Goal: Information Seeking & Learning: Learn about a topic

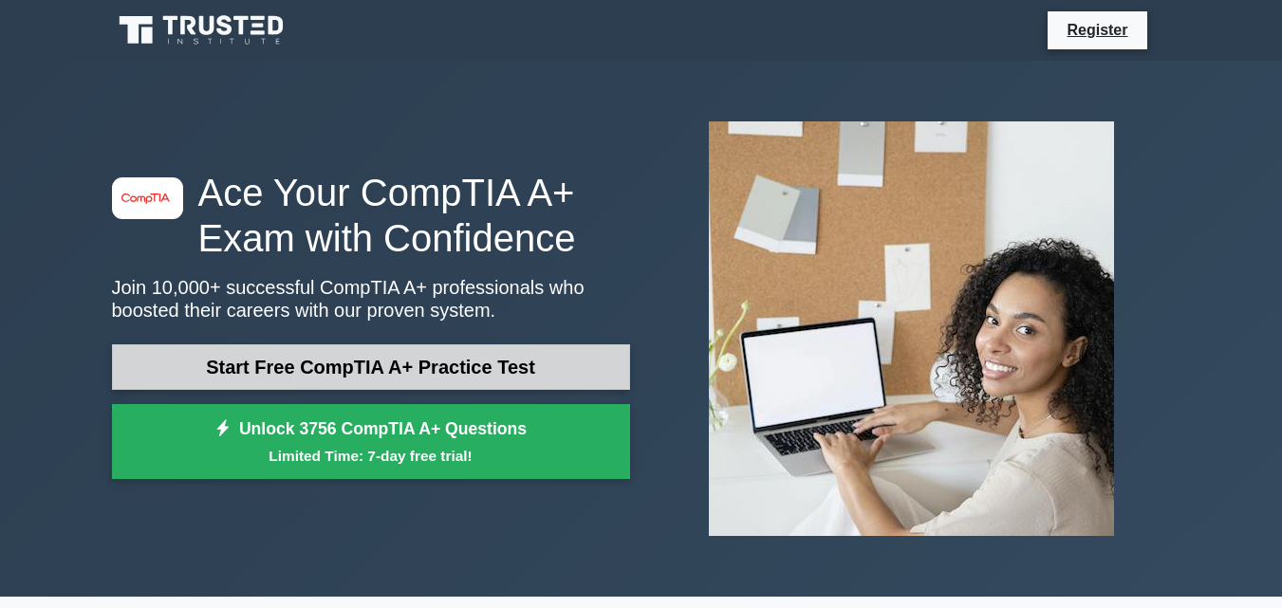
click at [441, 369] on link "Start Free CompTIA A+ Practice Test" at bounding box center [371, 368] width 518 height 46
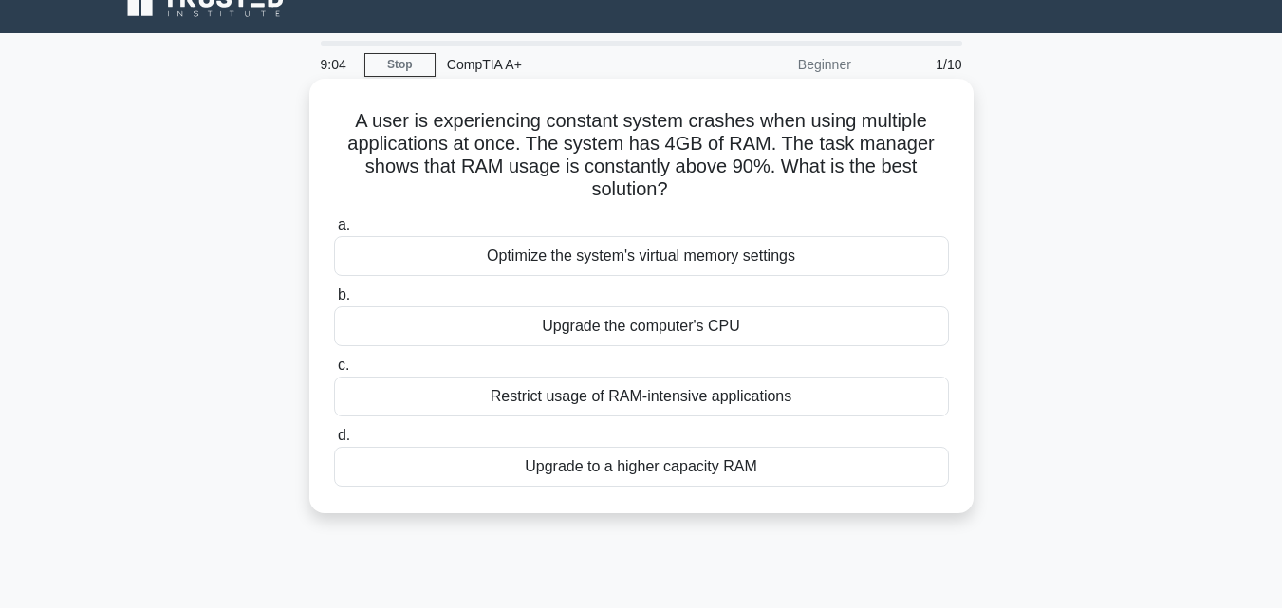
scroll to position [64, 0]
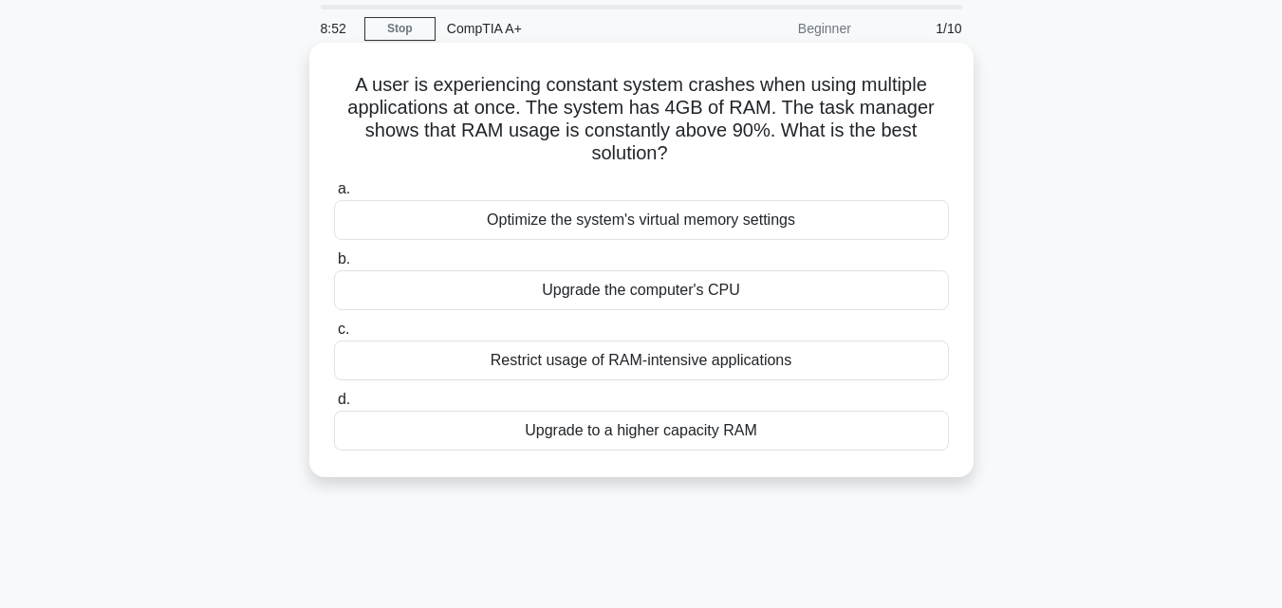
click at [800, 210] on div "Optimize the system's virtual memory settings" at bounding box center [641, 220] width 615 height 40
click at [334, 196] on input "a. Optimize the system's virtual memory settings" at bounding box center [334, 189] width 0 height 12
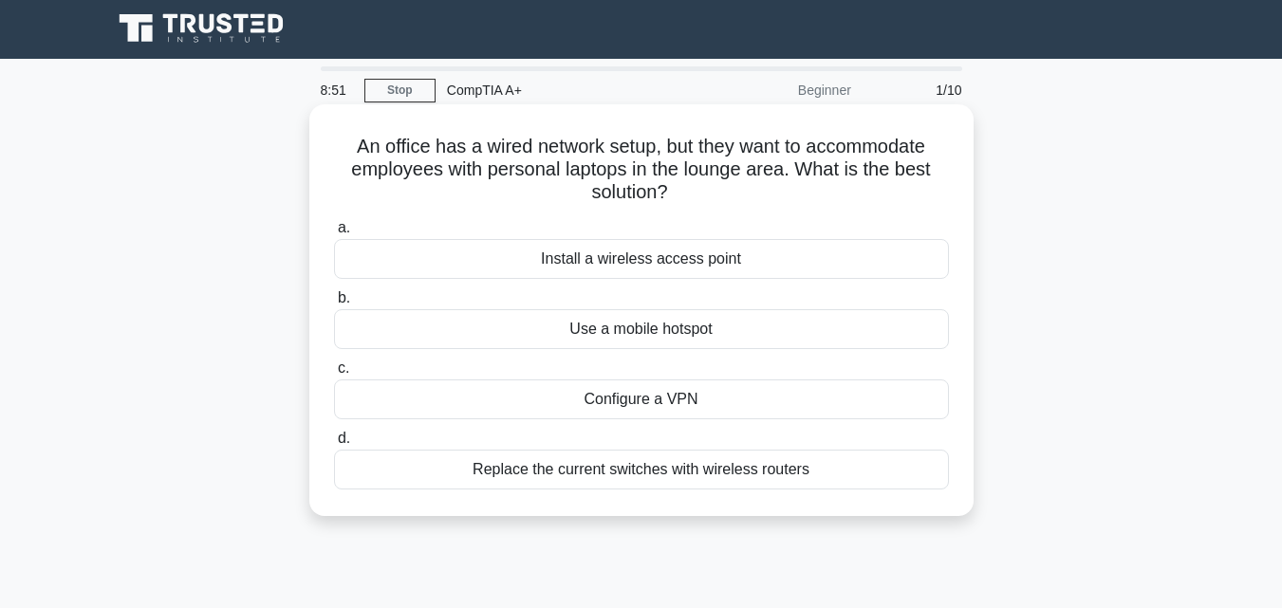
scroll to position [0, 0]
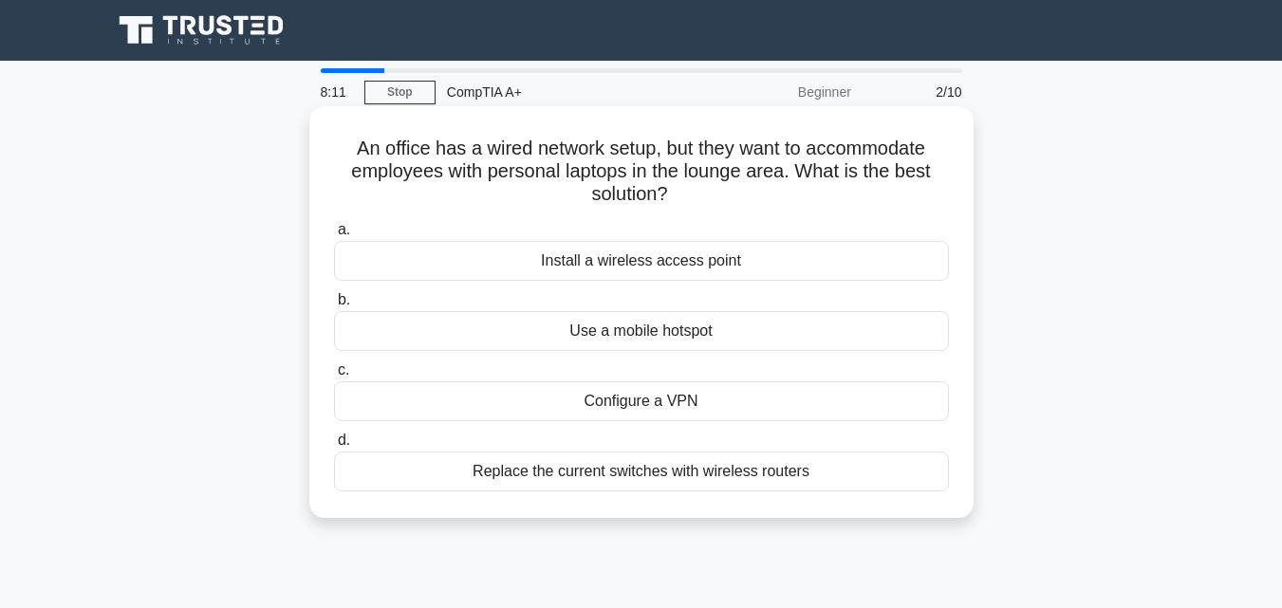
click at [678, 264] on div "Install a wireless access point" at bounding box center [641, 261] width 615 height 40
click at [334, 236] on input "a. Install a wireless access point" at bounding box center [334, 230] width 0 height 12
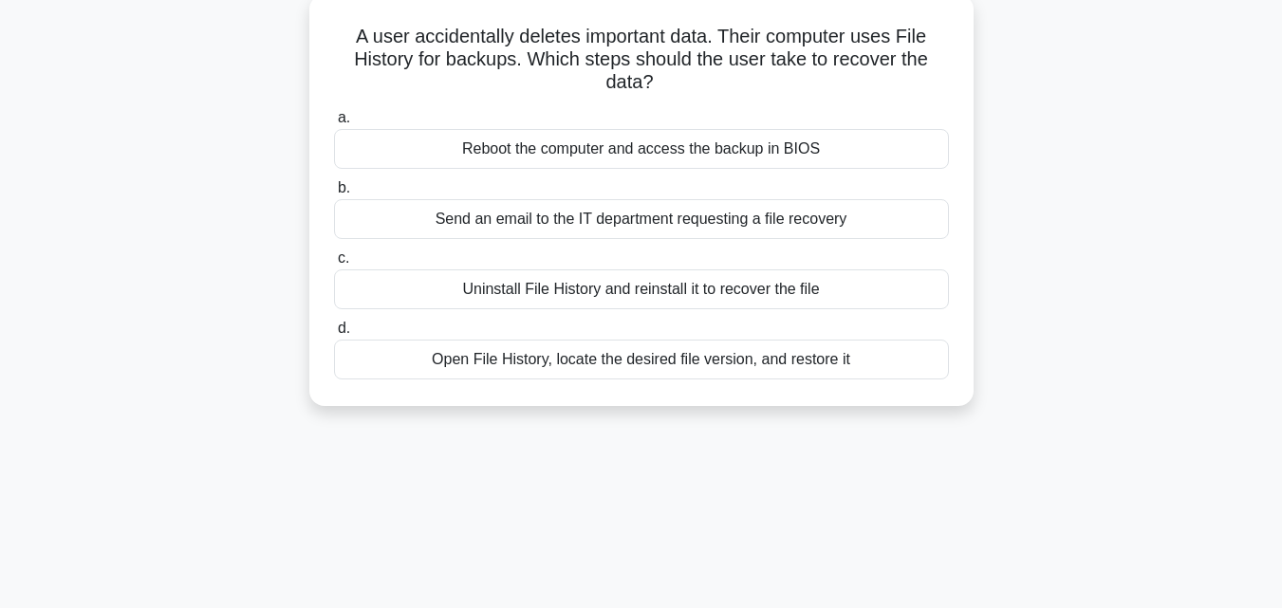
scroll to position [126, 0]
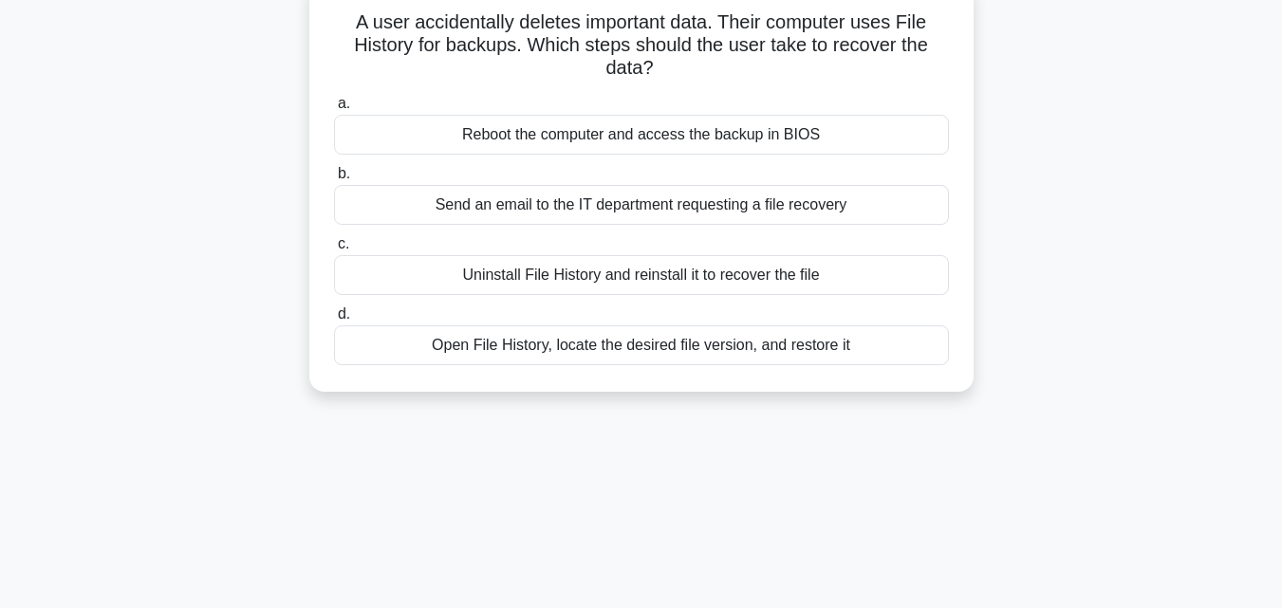
drag, startPoint x: 654, startPoint y: 354, endPoint x: 678, endPoint y: 364, distance: 25.6
click at [658, 354] on div "Open File History, locate the desired file version, and restore it" at bounding box center [641, 346] width 615 height 40
click at [714, 337] on div "Open File History, locate the desired file version, and restore it" at bounding box center [641, 346] width 615 height 40
click at [334, 321] on input "d. Open File History, locate the desired file version, and restore it" at bounding box center [334, 314] width 0 height 12
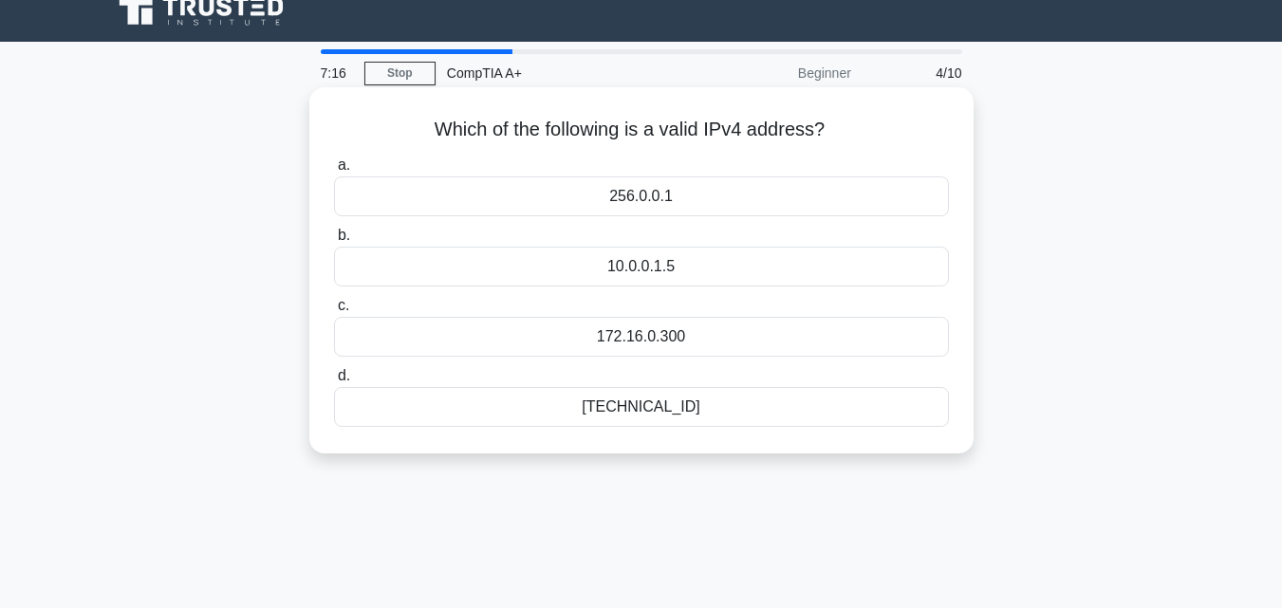
scroll to position [0, 0]
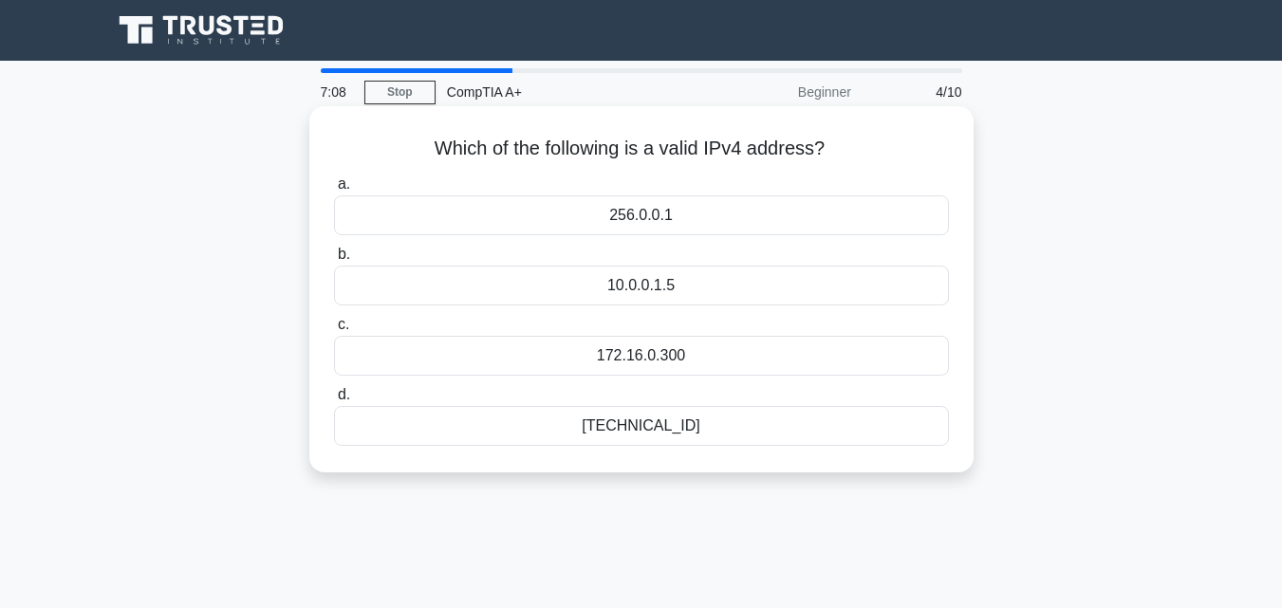
click at [662, 427] on div "192.168.0.1" at bounding box center [641, 426] width 615 height 40
click at [334, 401] on input "d. 192.168.0.1" at bounding box center [334, 395] width 0 height 12
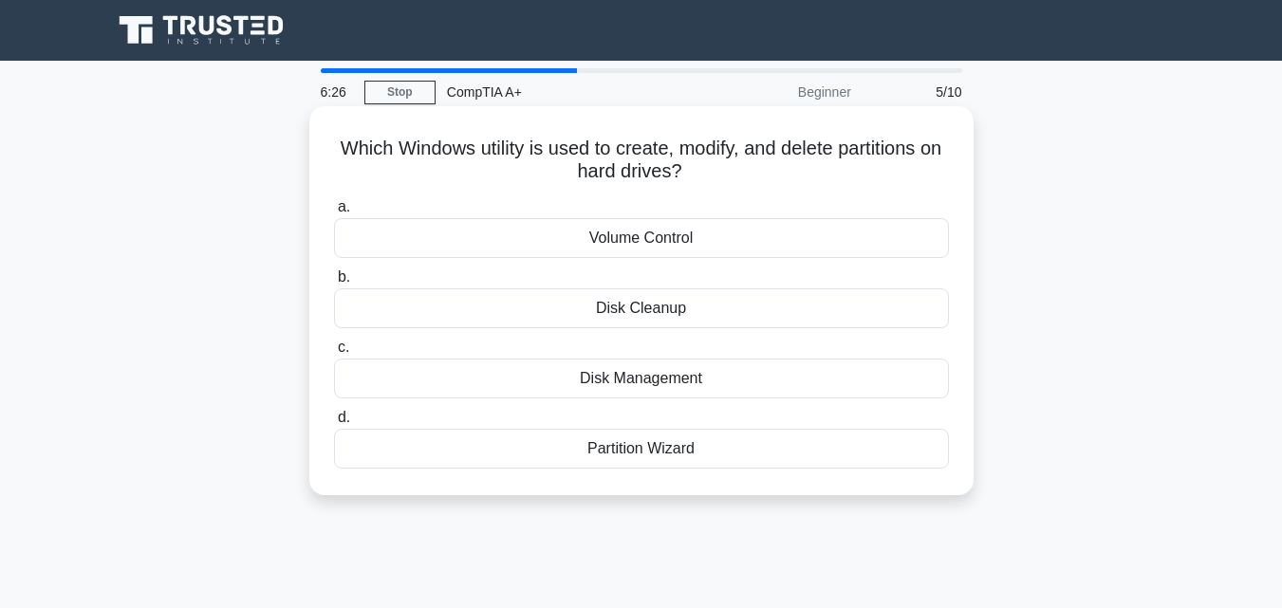
click at [718, 450] on div "Partition Wizard" at bounding box center [641, 449] width 615 height 40
click at [334, 424] on input "d. Partition Wizard" at bounding box center [334, 418] width 0 height 12
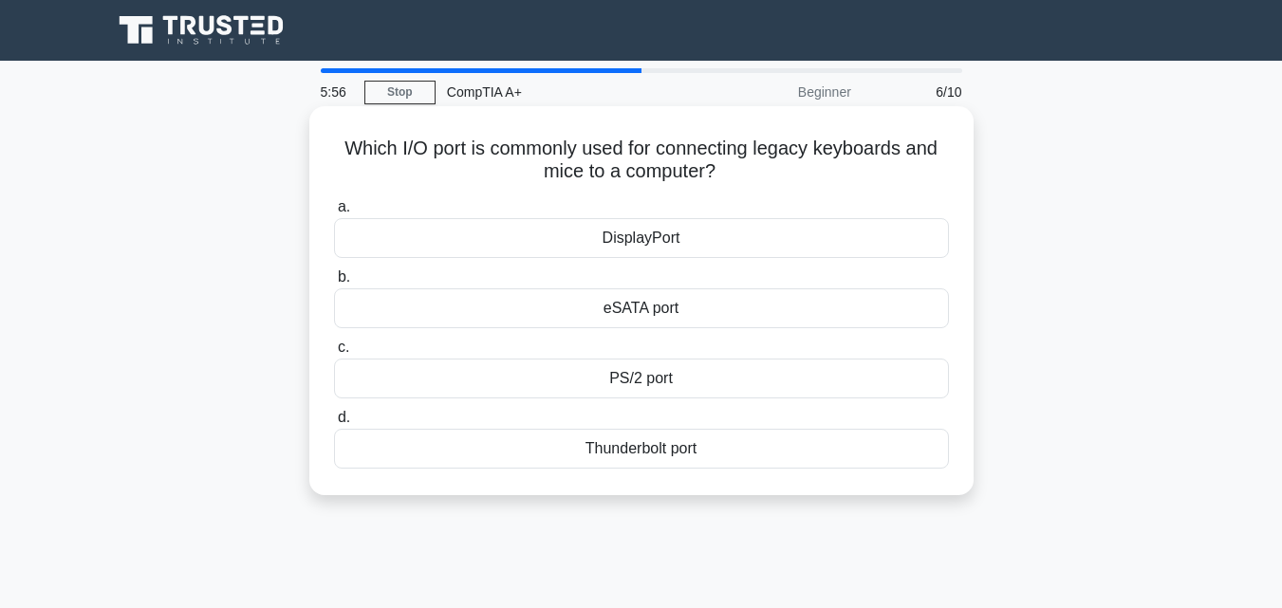
click at [687, 310] on div "eSATA port" at bounding box center [641, 309] width 615 height 40
click at [334, 284] on input "b. eSATA port" at bounding box center [334, 277] width 0 height 12
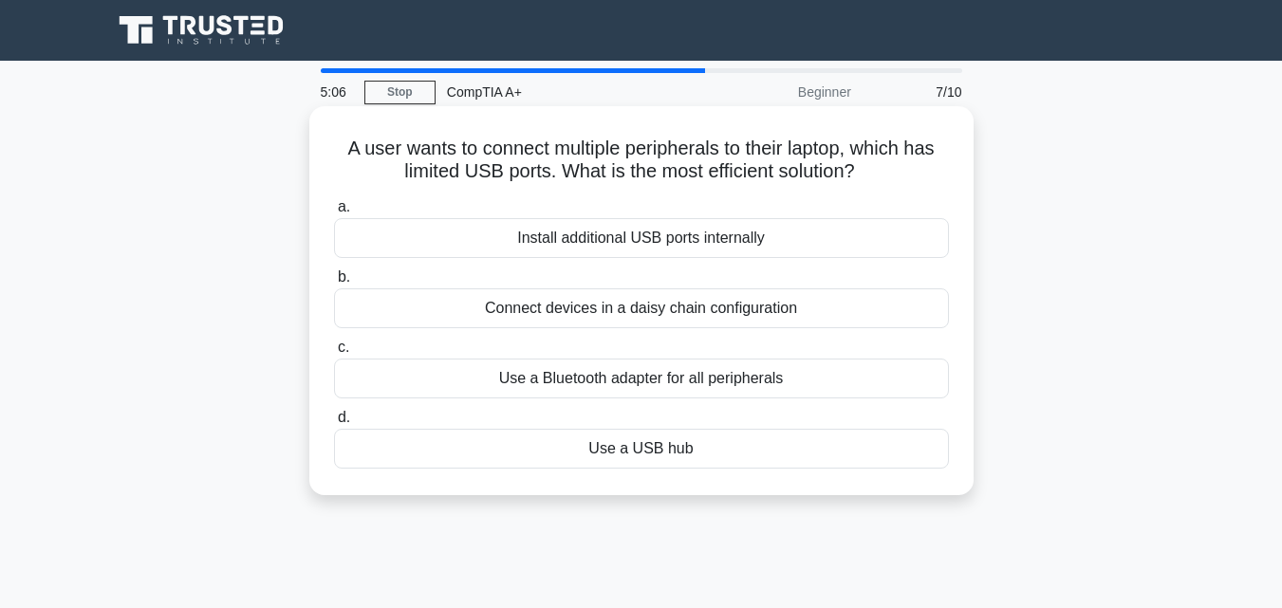
click at [730, 377] on div "Use a Bluetooth adapter for all peripherals" at bounding box center [641, 379] width 615 height 40
click at [334, 354] on input "c. Use a Bluetooth adapter for all peripherals" at bounding box center [334, 348] width 0 height 12
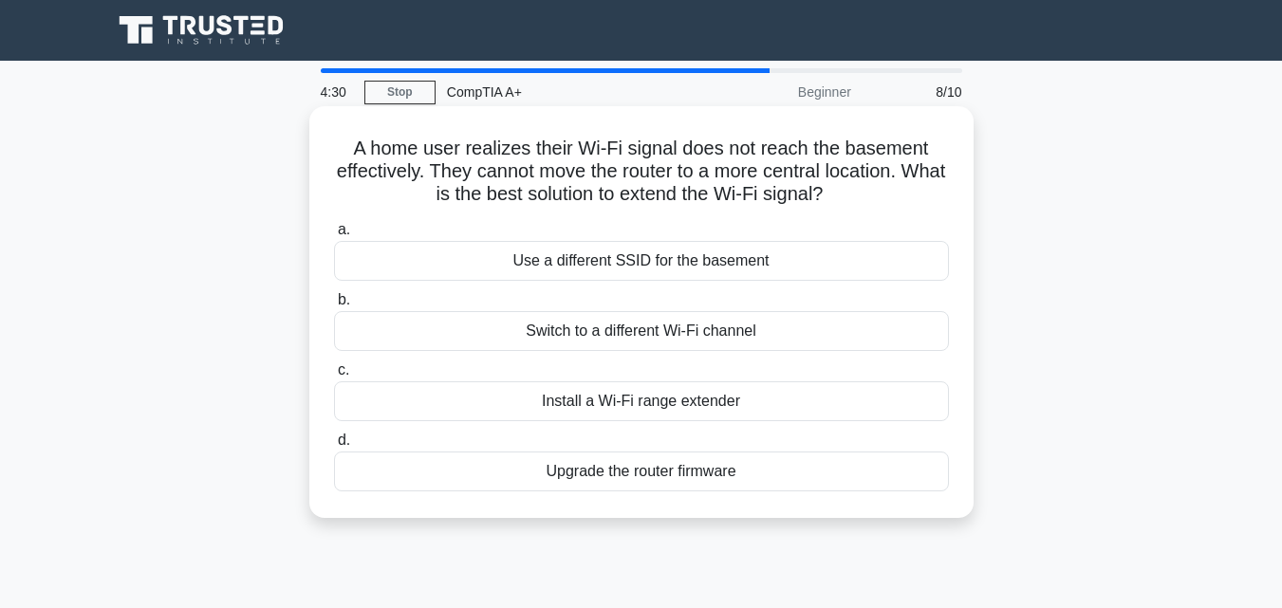
click at [776, 401] on div "Install a Wi-Fi range extender" at bounding box center [641, 402] width 615 height 40
click at [334, 377] on input "c. Install a Wi-Fi range extender" at bounding box center [334, 370] width 0 height 12
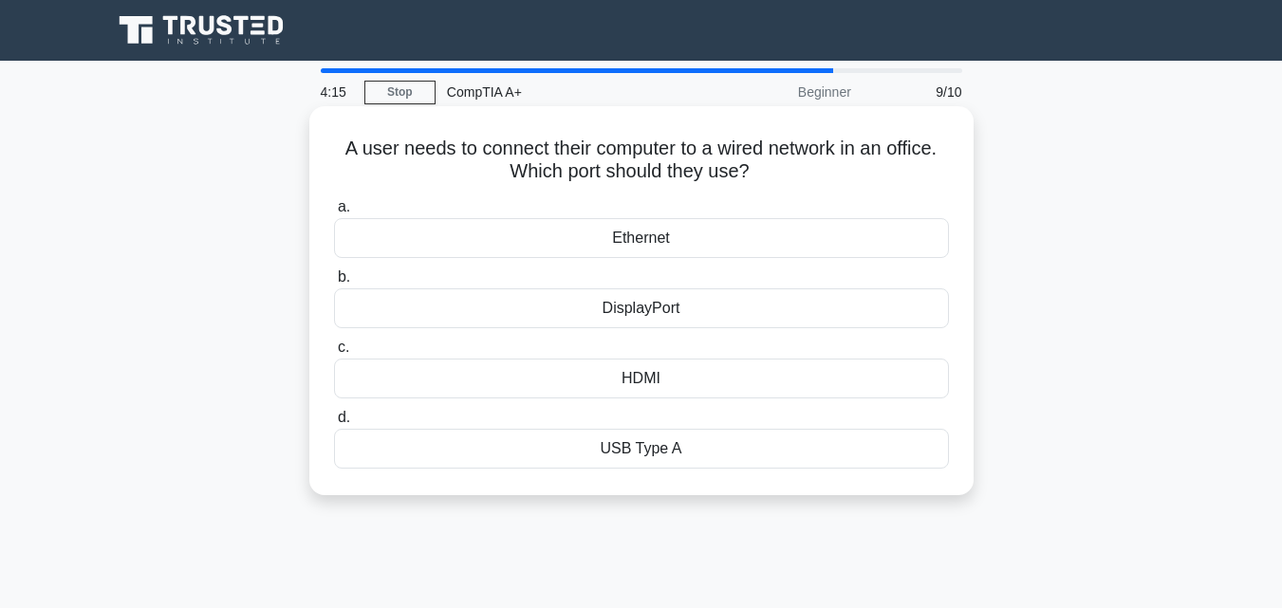
click at [657, 228] on div "Ethernet" at bounding box center [641, 238] width 615 height 40
click at [334, 214] on input "a. Ethernet" at bounding box center [334, 207] width 0 height 12
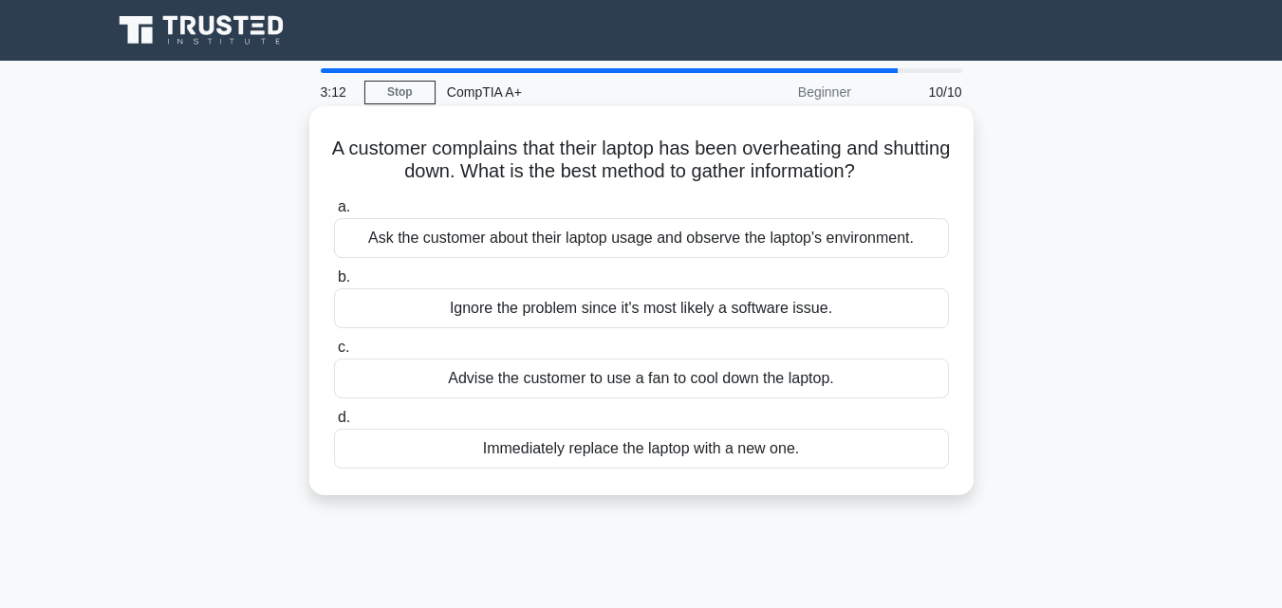
click at [867, 237] on div "Ask the customer about their laptop usage and observe the laptop's environment." at bounding box center [641, 238] width 615 height 40
click at [334, 214] on input "a. Ask the customer about their laptop usage and observe the laptop's environme…" at bounding box center [334, 207] width 0 height 12
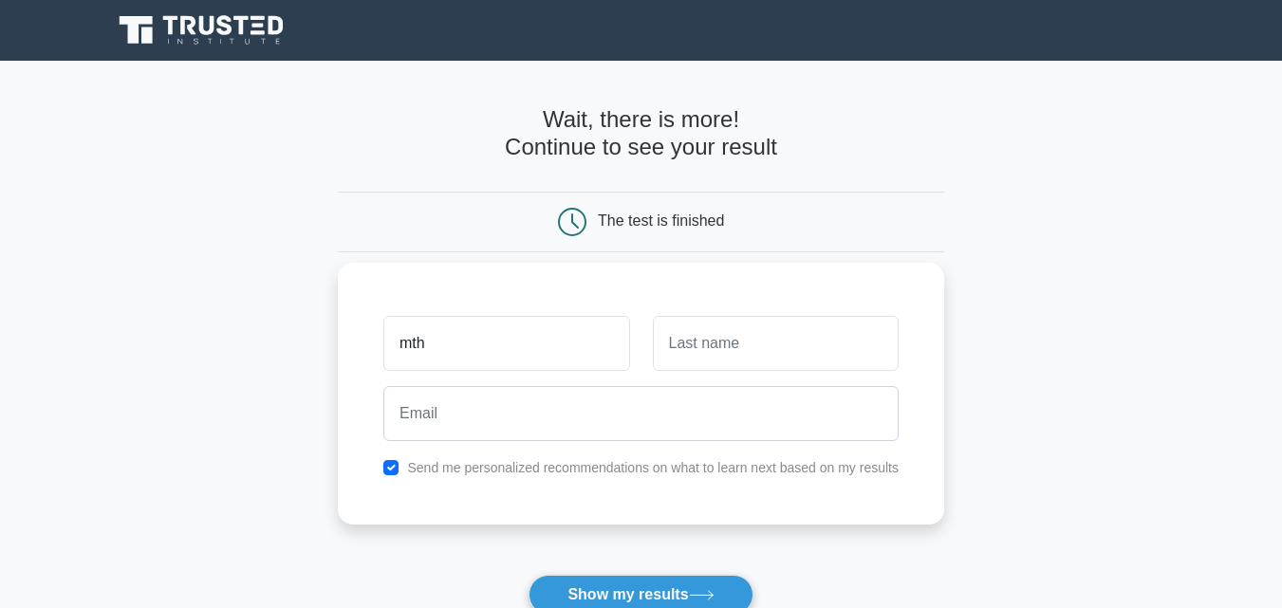
type input "Mthobisi"
click at [723, 324] on input "text" at bounding box center [776, 343] width 246 height 55
type input "Mabaso"
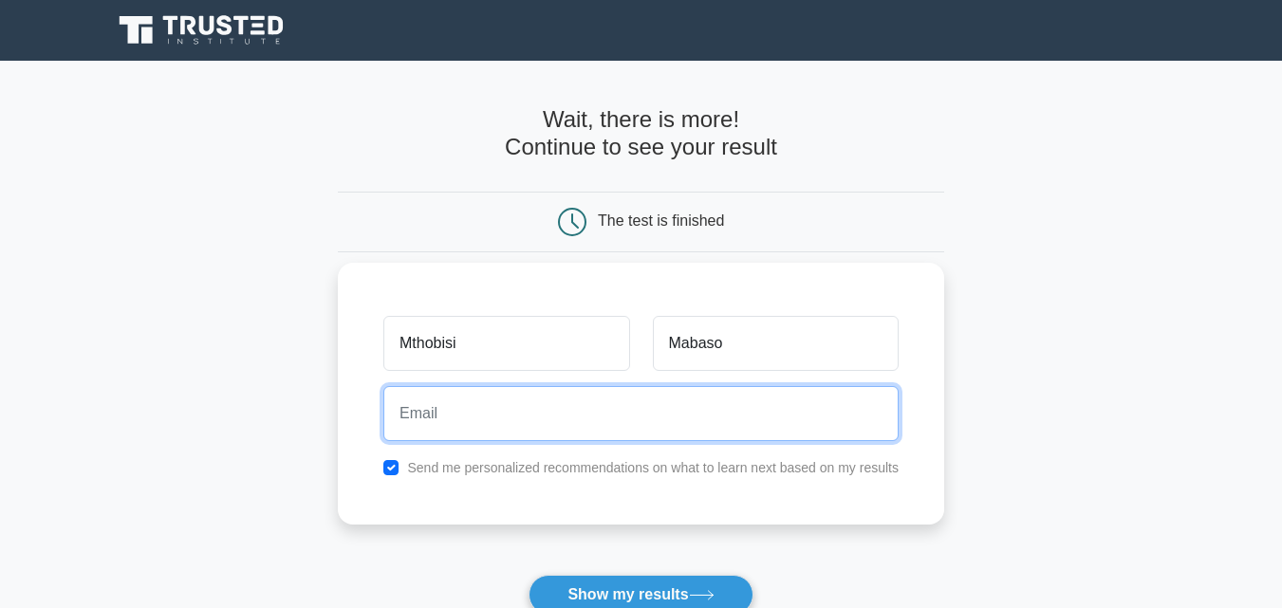
click at [531, 427] on input "email" at bounding box center [640, 413] width 515 height 55
type input "mtobisi.mabaso2015@gmail.com"
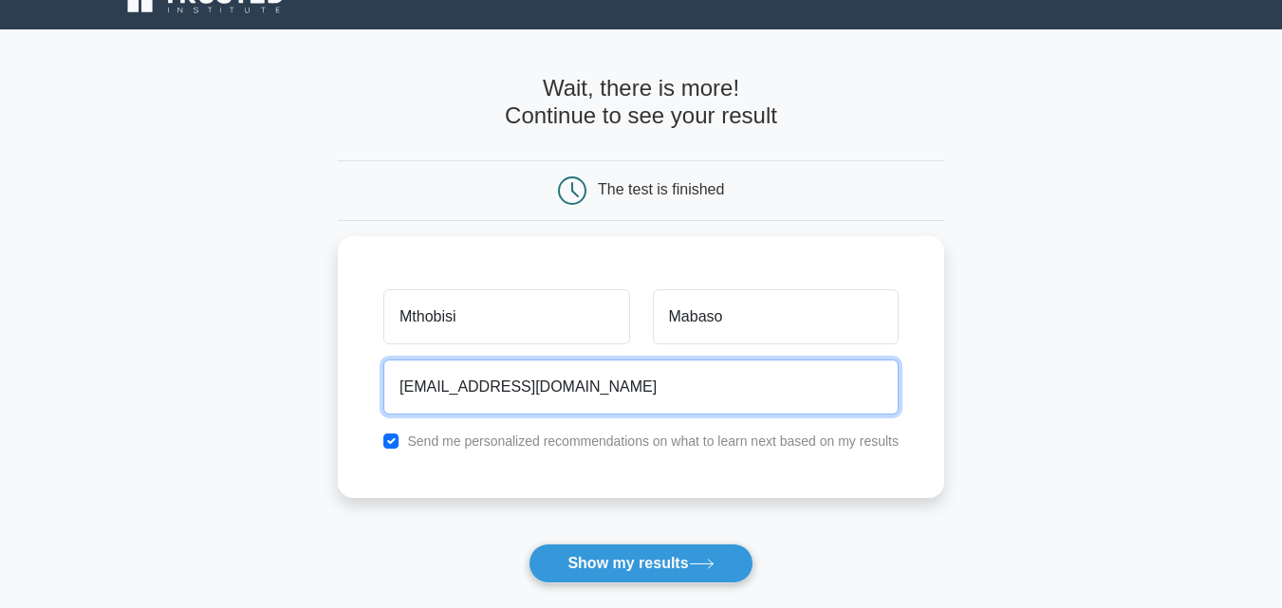
scroll to position [95, 0]
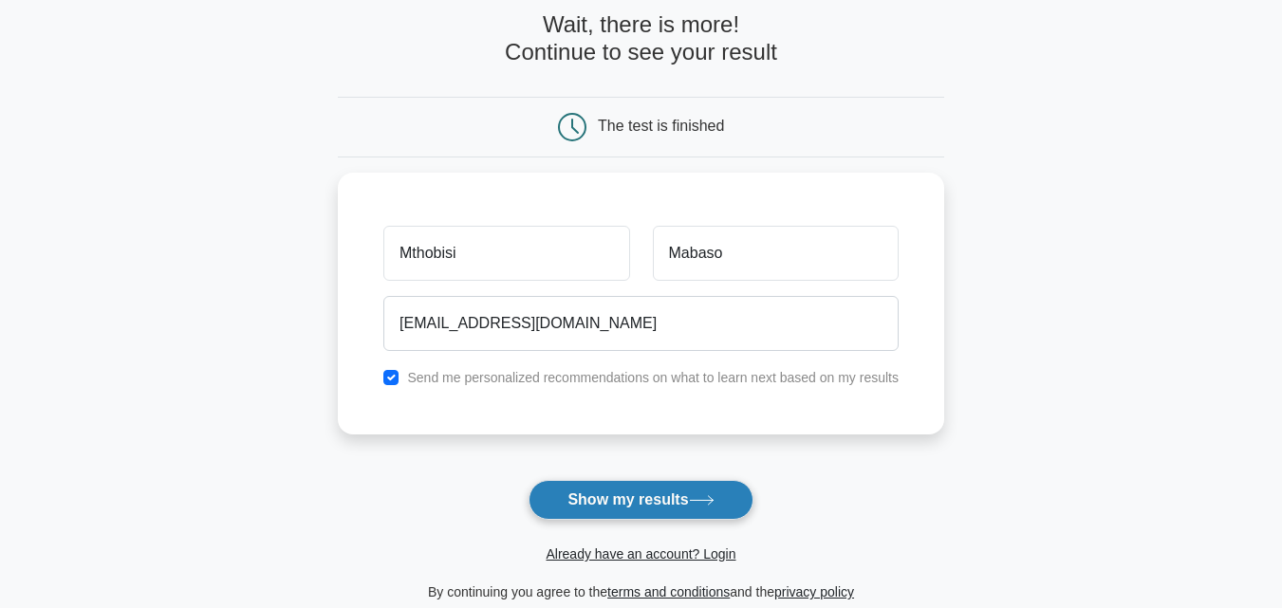
click at [654, 503] on button "Show my results" at bounding box center [641, 500] width 224 height 40
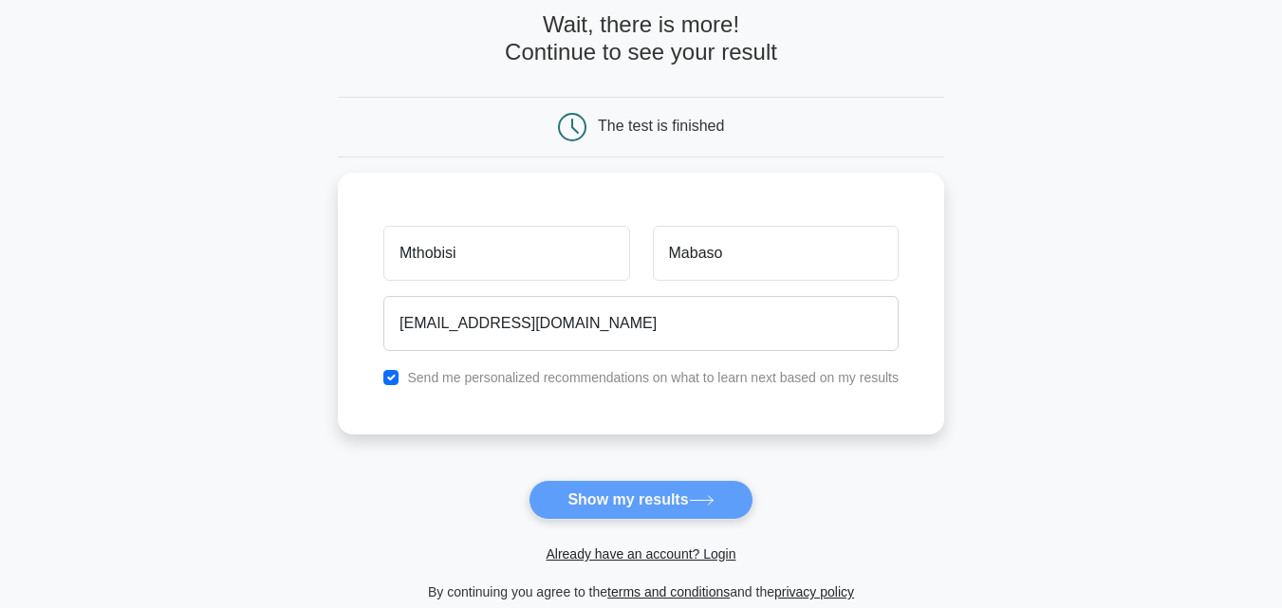
drag, startPoint x: 873, startPoint y: -35, endPoint x: 940, endPoint y: 110, distance: 159.7
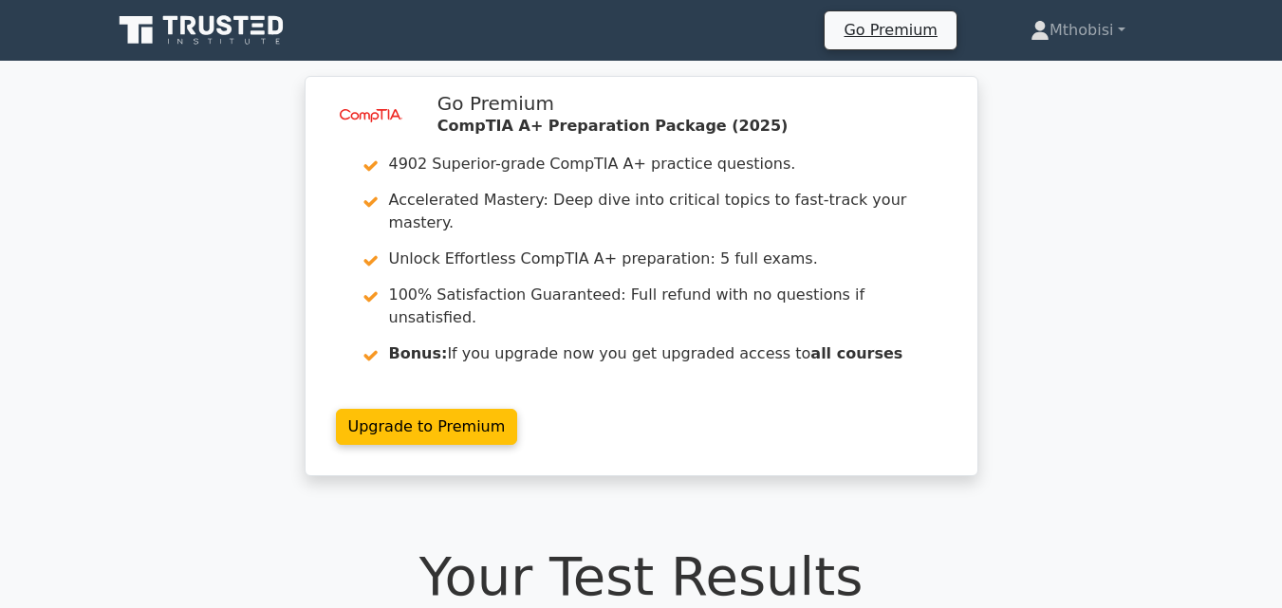
drag, startPoint x: 0, startPoint y: 0, endPoint x: 1126, endPoint y: 96, distance: 1129.7
click at [1126, 90] on div "image/svg+xml Go Premium CompTIA A+ Preparation Package (2025) 4902 Superior-gr…" at bounding box center [641, 287] width 1282 height 423
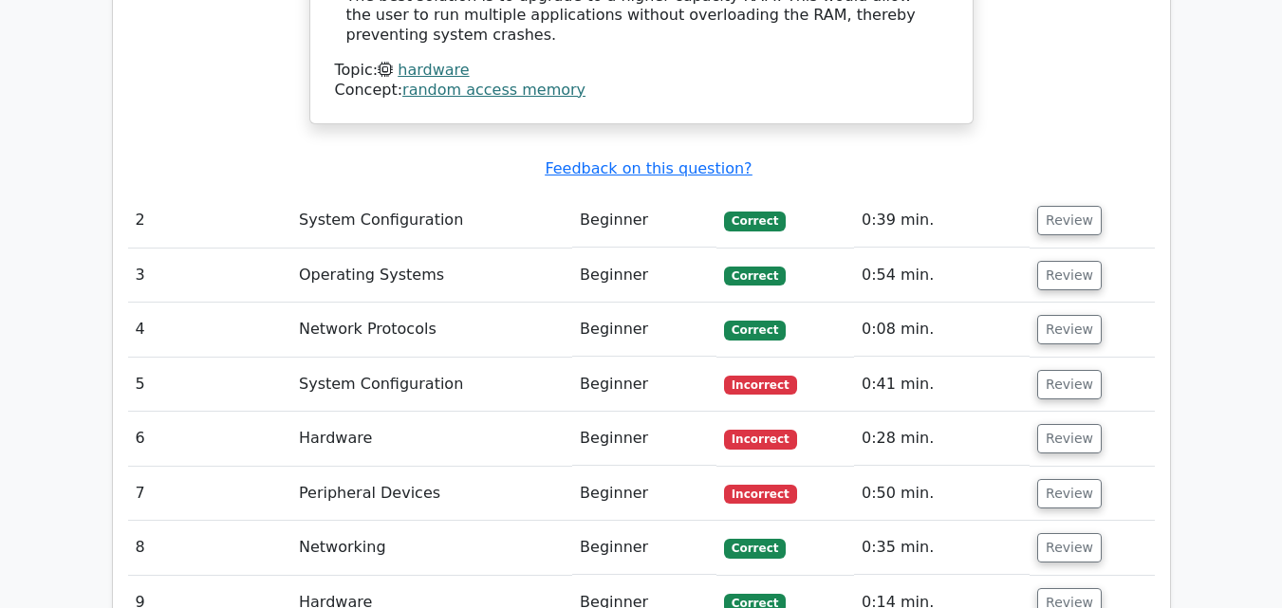
scroll to position [2088, 0]
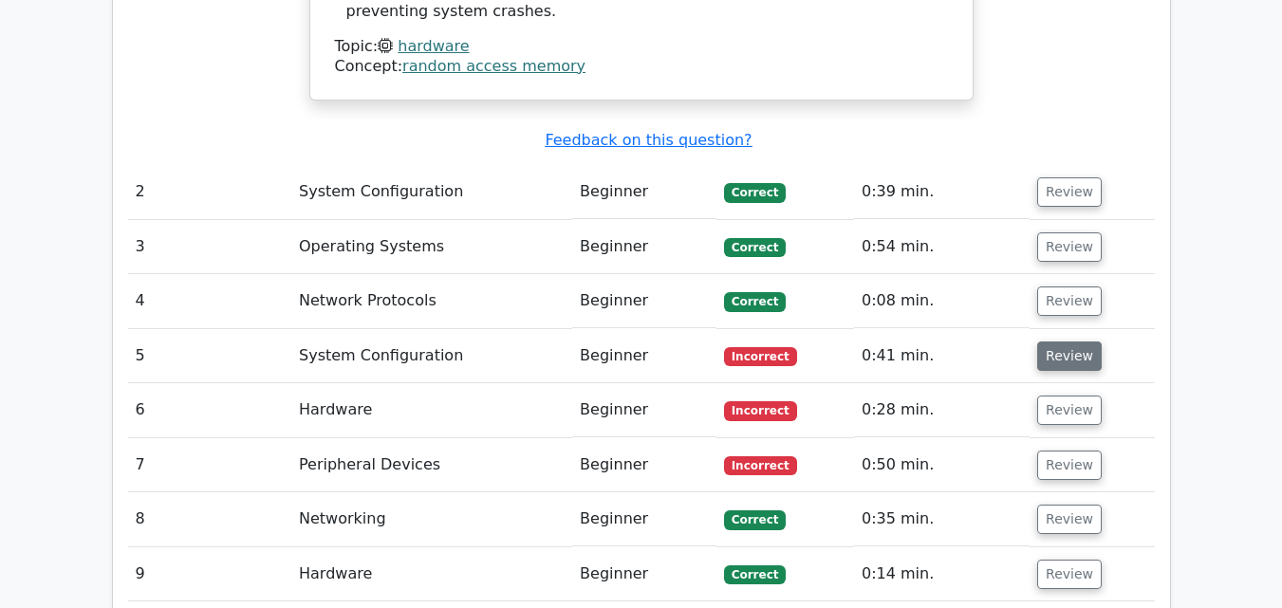
click at [1082, 342] on button "Review" at bounding box center [1069, 356] width 65 height 29
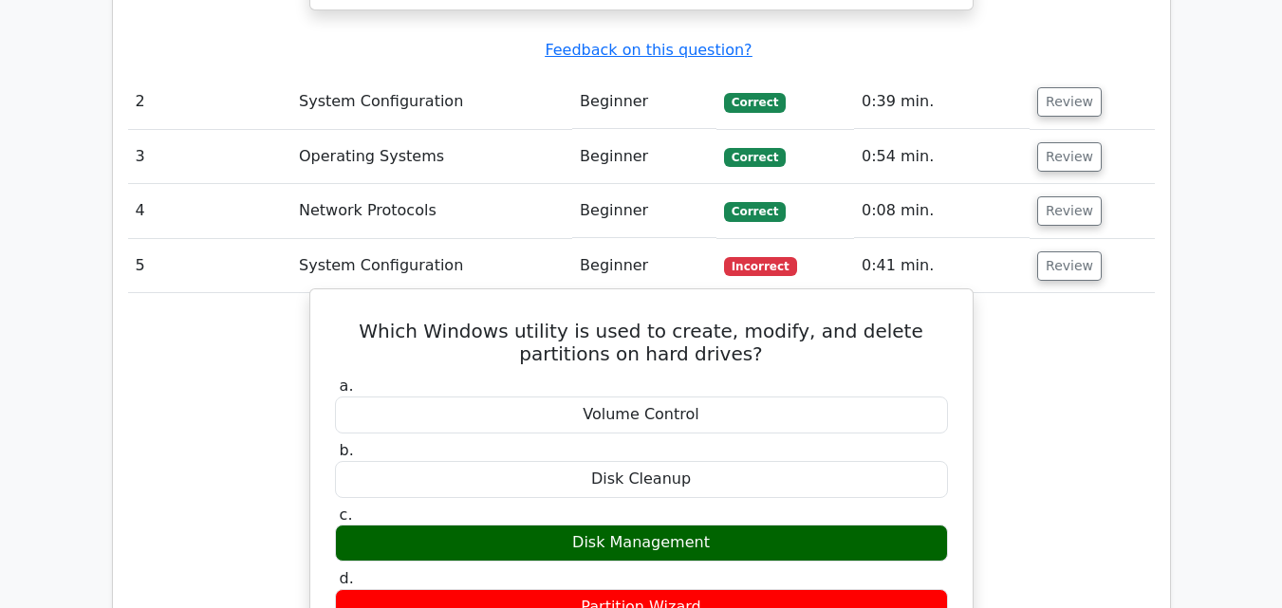
scroll to position [2183, 0]
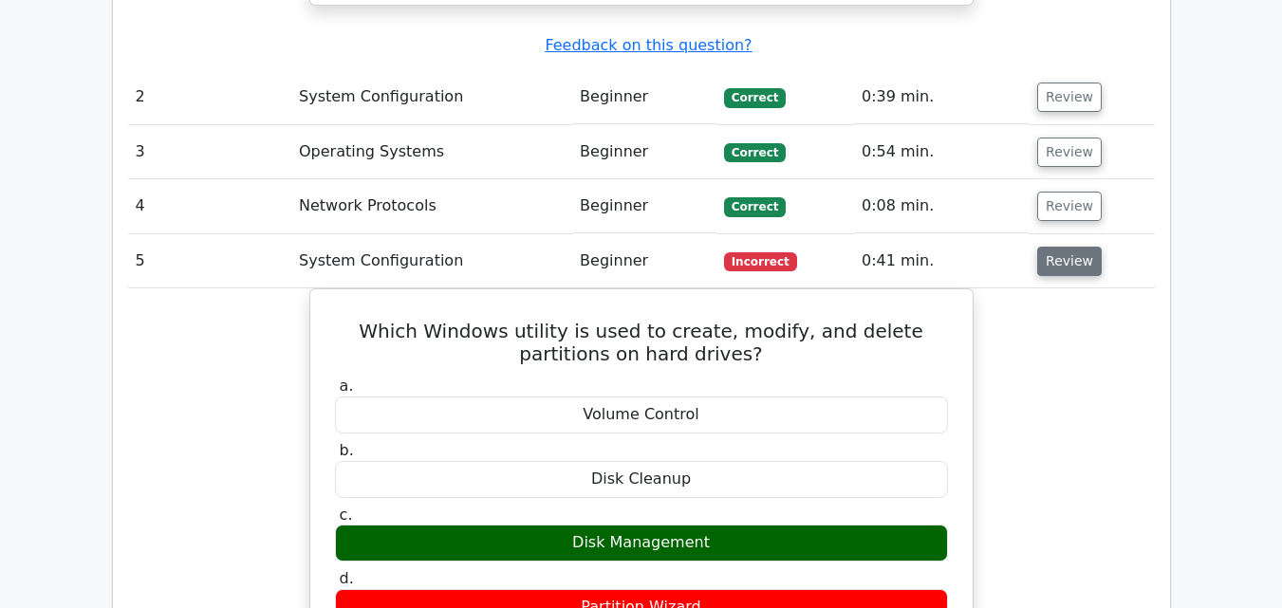
click at [1055, 247] on button "Review" at bounding box center [1069, 261] width 65 height 29
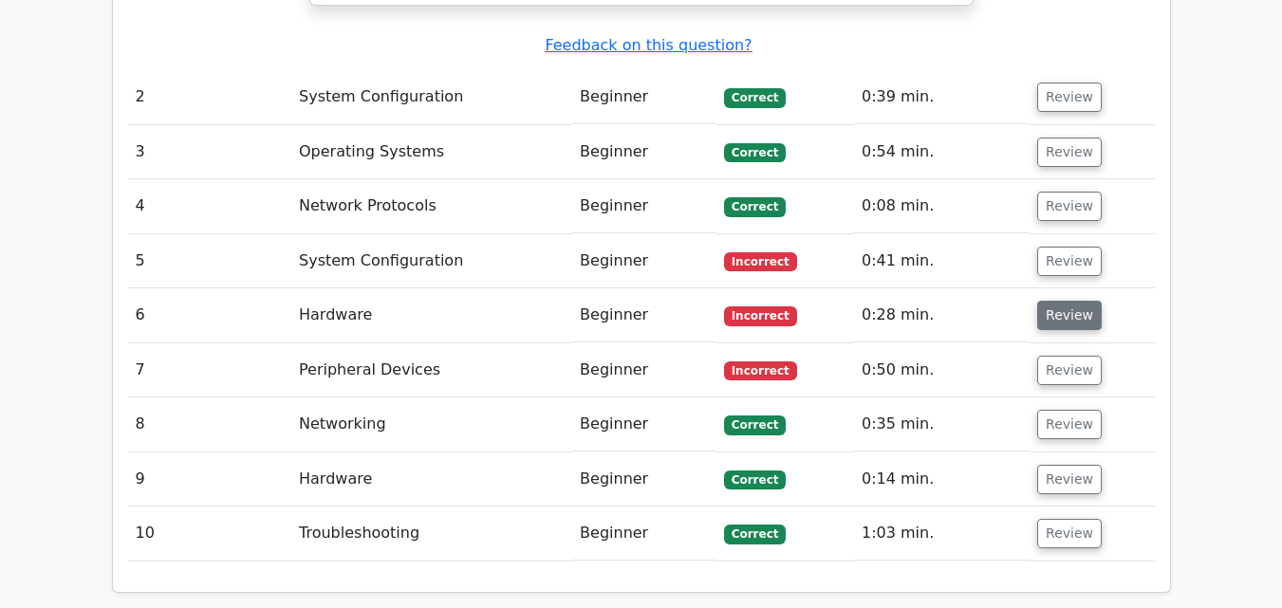
click at [1072, 301] on button "Review" at bounding box center [1069, 315] width 65 height 29
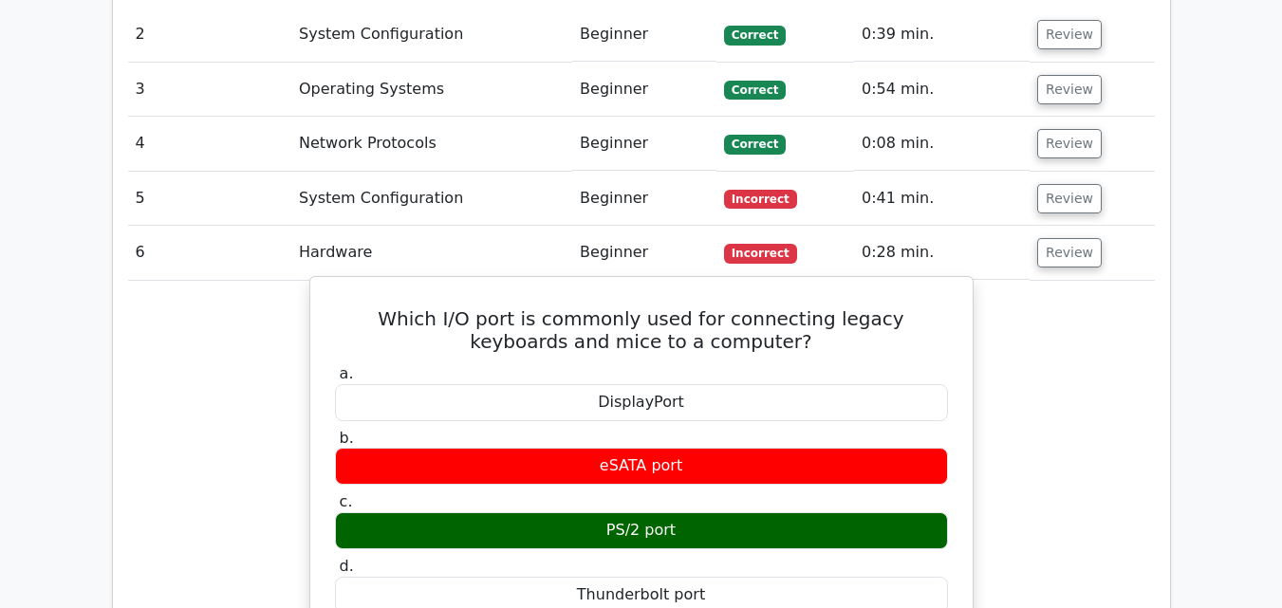
scroll to position [2246, 0]
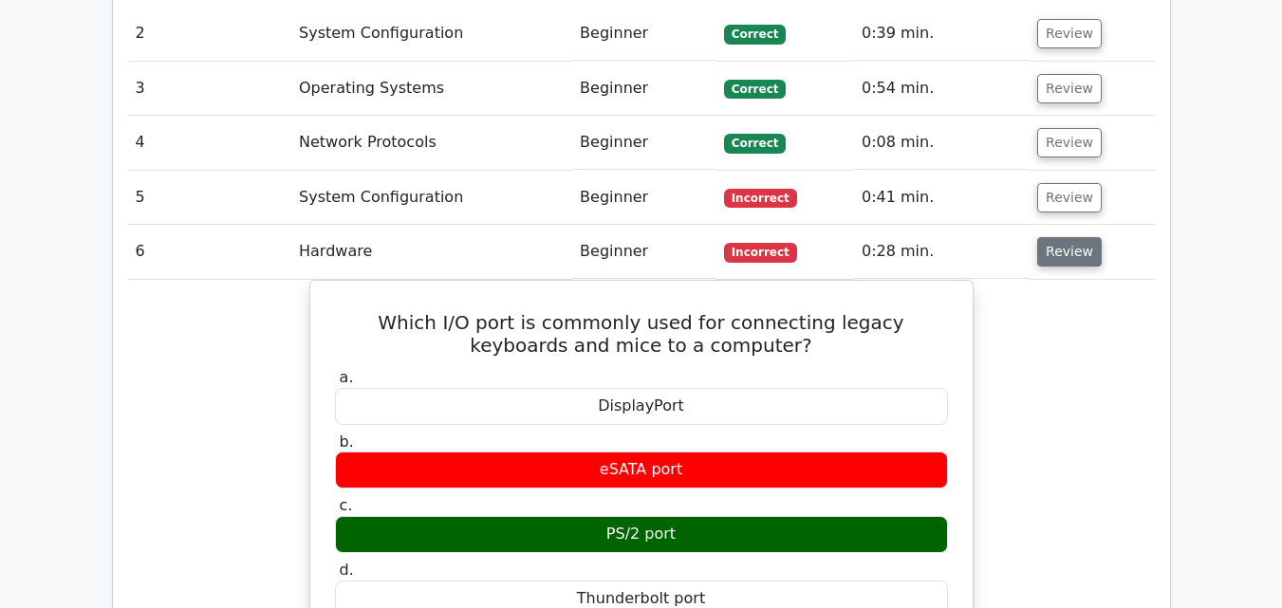
click at [1076, 237] on button "Review" at bounding box center [1069, 251] width 65 height 29
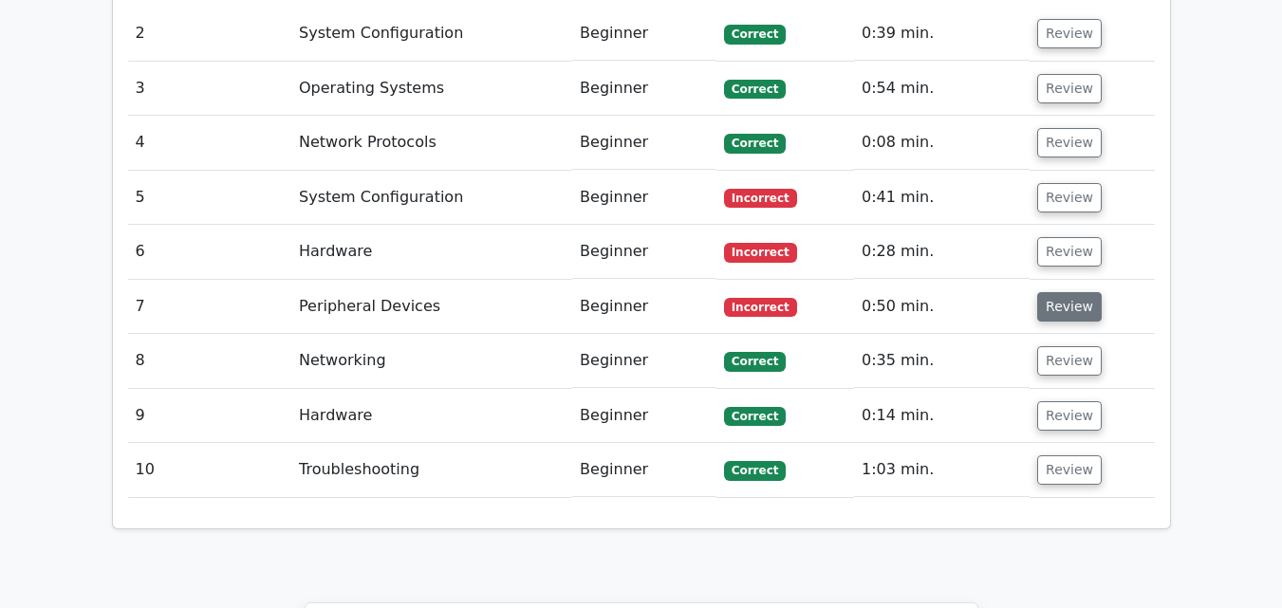
click at [1075, 292] on button "Review" at bounding box center [1069, 306] width 65 height 29
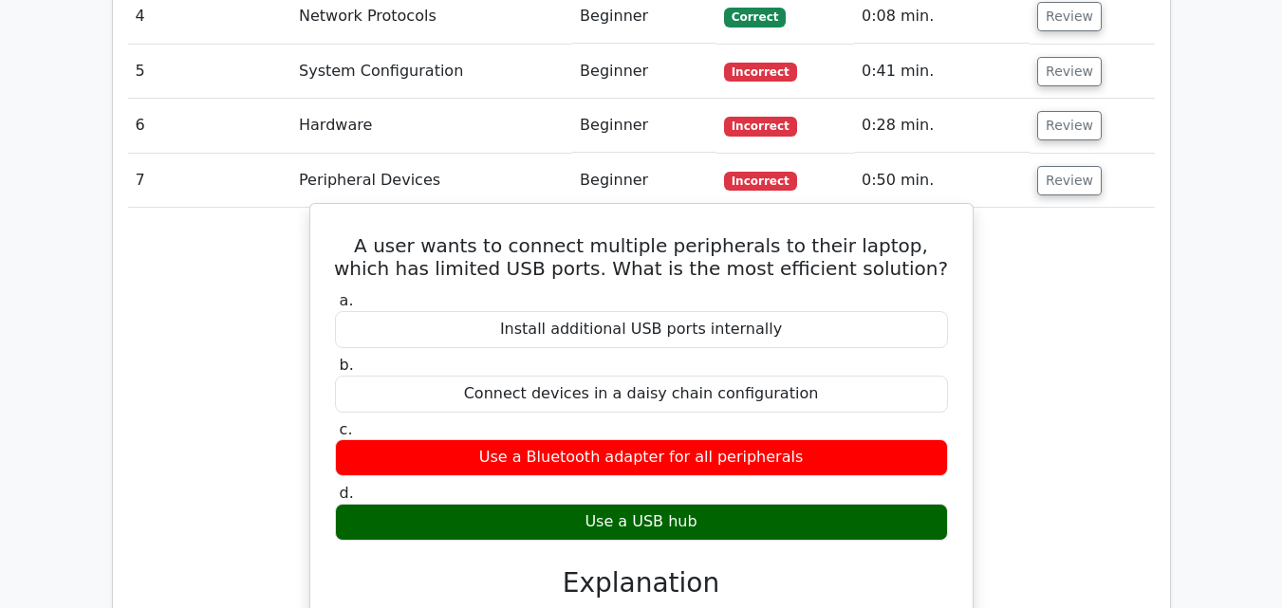
scroll to position [2341, 0]
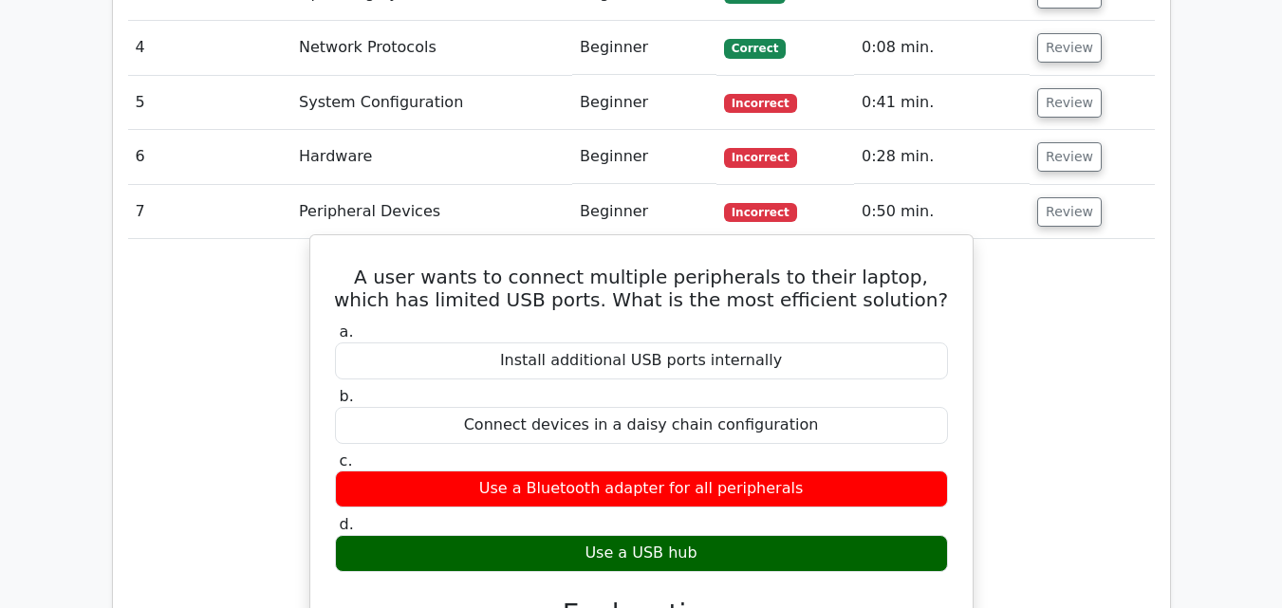
click at [744, 266] on h5 "A user wants to connect multiple peripherals to their laptop, which has limited…" at bounding box center [641, 289] width 617 height 46
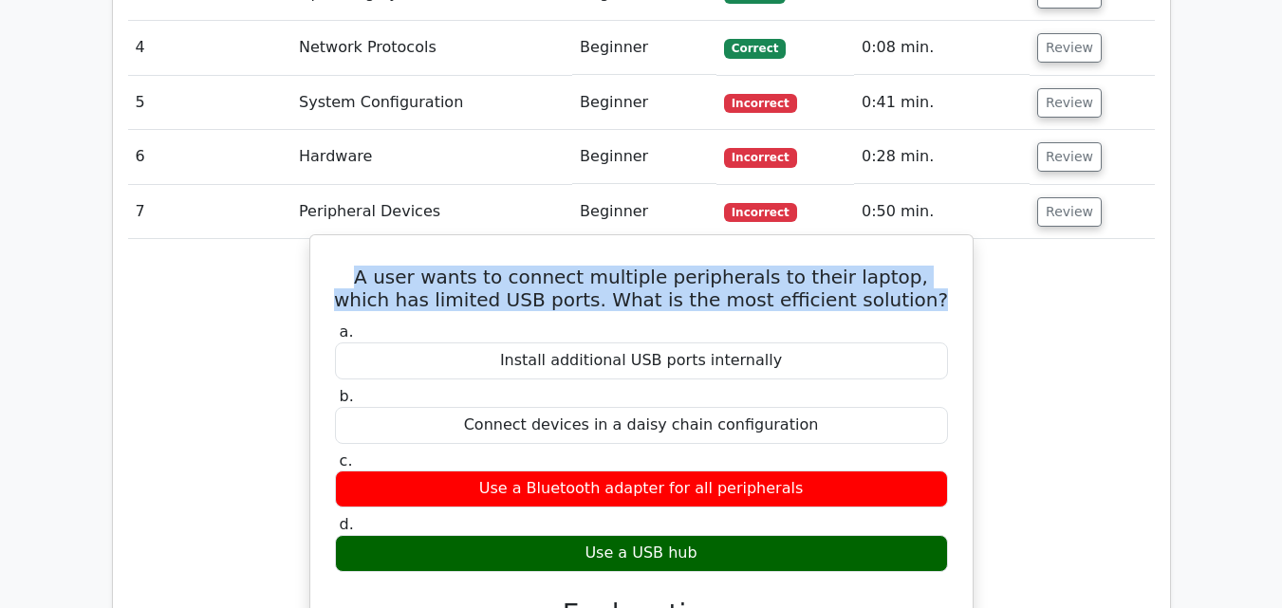
click at [744, 266] on h5 "A user wants to connect multiple peripherals to their laptop, which has limited…" at bounding box center [641, 289] width 617 height 46
click at [714, 266] on h5 "A user wants to connect multiple peripherals to their laptop, which has limited…" at bounding box center [641, 289] width 617 height 46
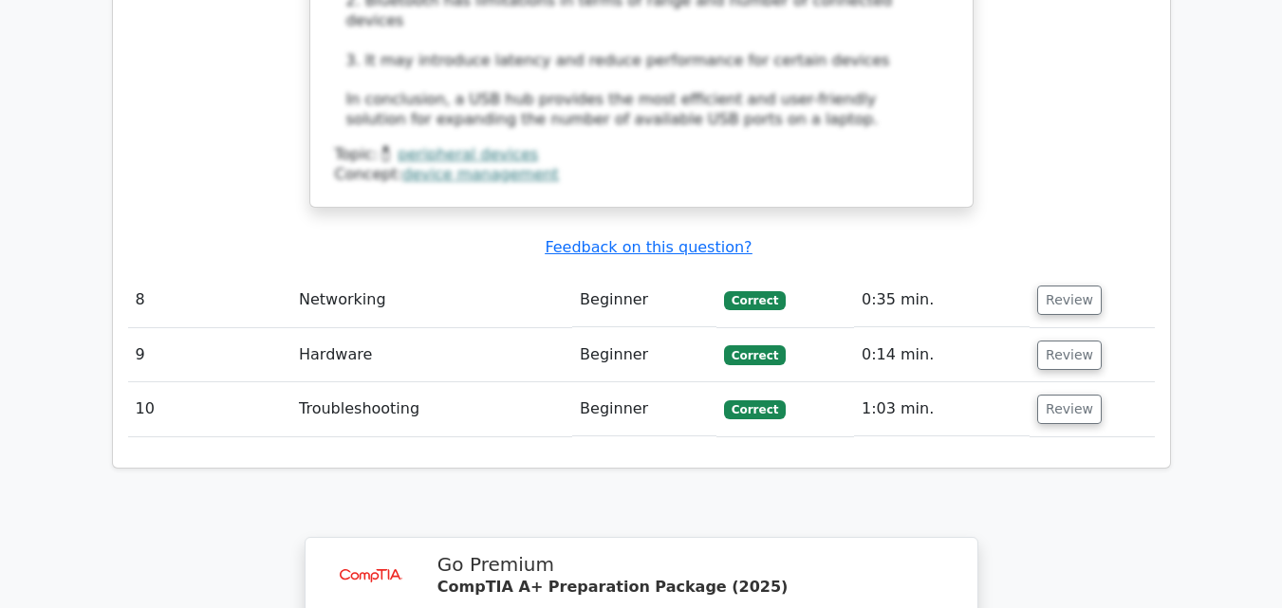
scroll to position [3543, 0]
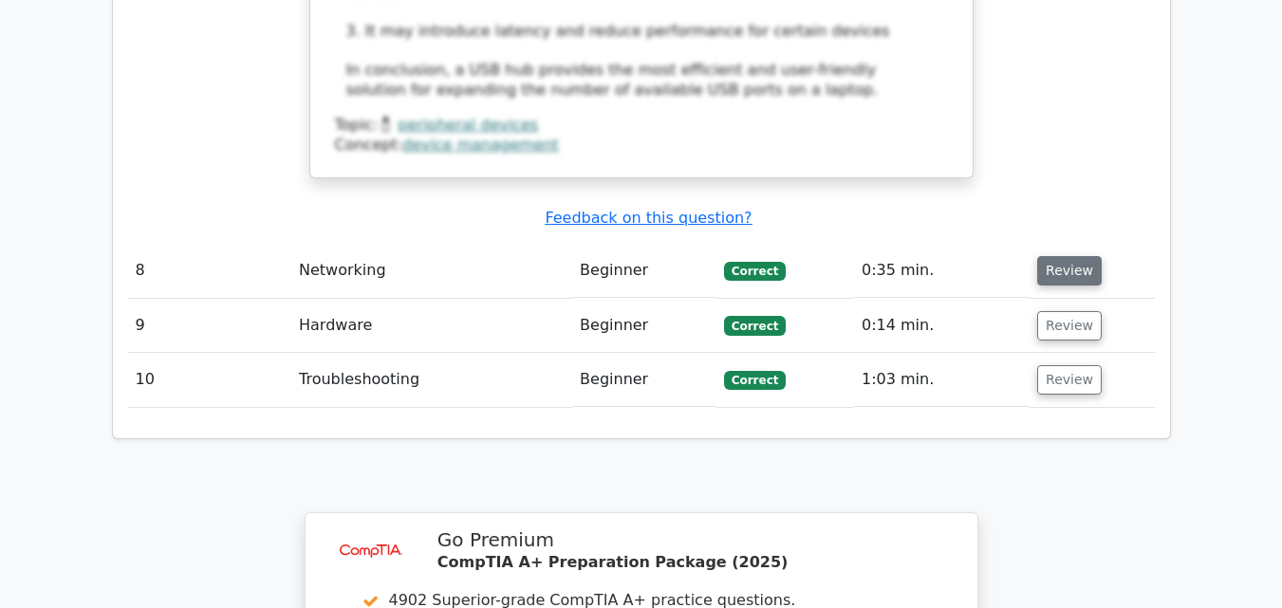
click at [1066, 256] on button "Review" at bounding box center [1069, 270] width 65 height 29
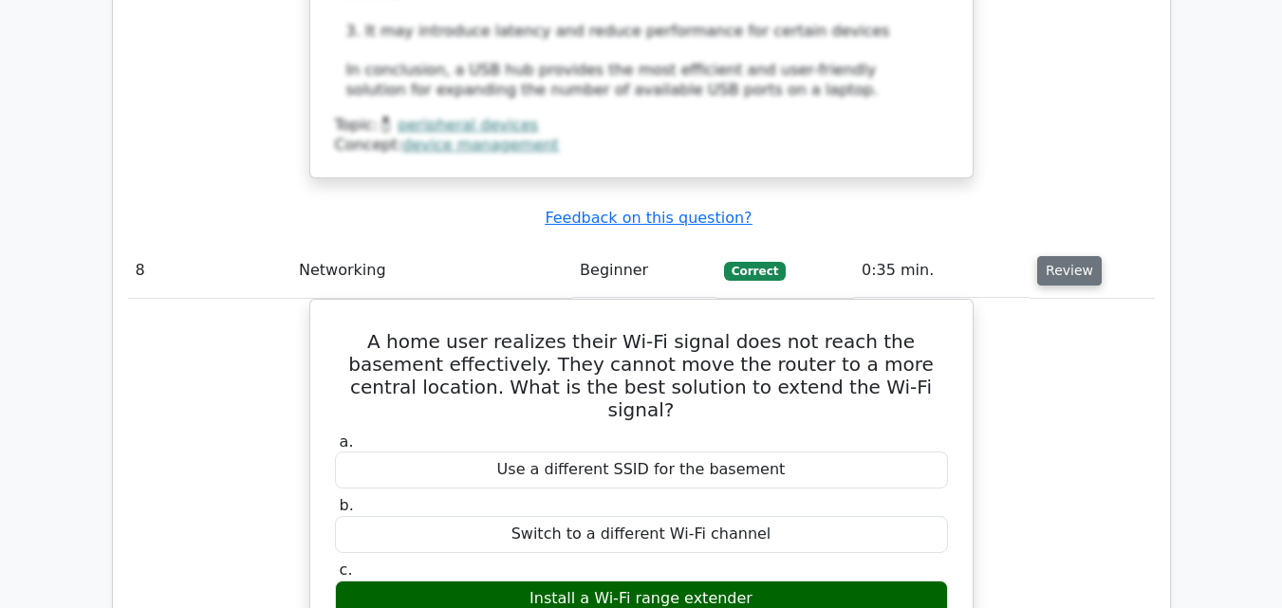
click at [1066, 256] on button "Review" at bounding box center [1069, 270] width 65 height 29
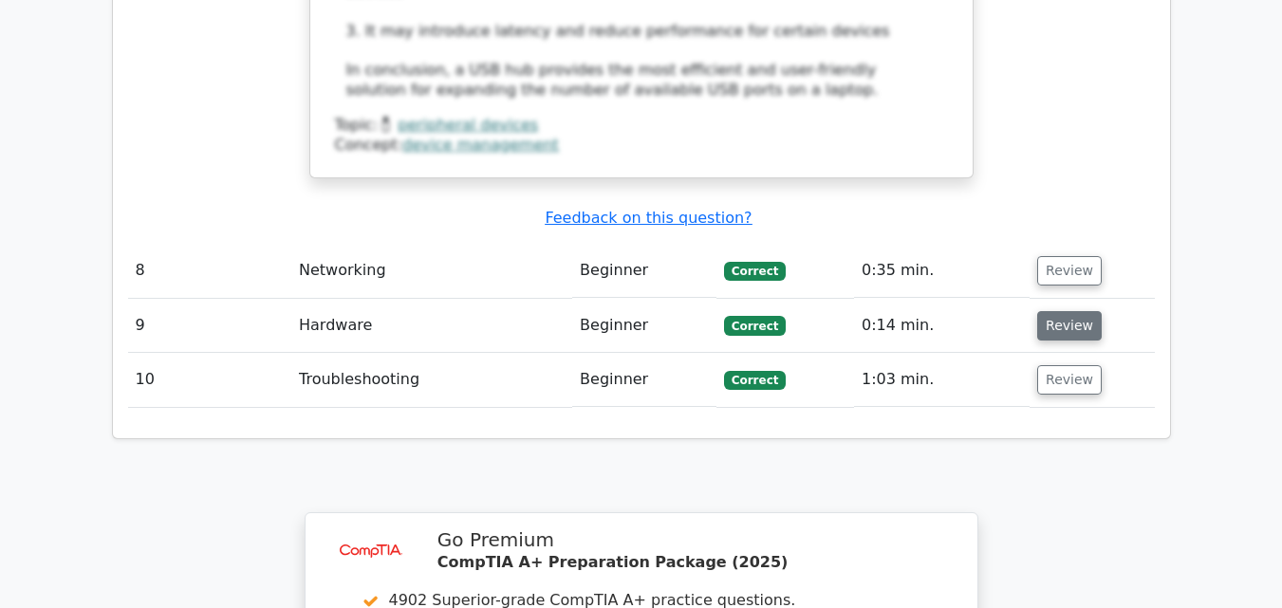
click at [1070, 311] on button "Review" at bounding box center [1069, 325] width 65 height 29
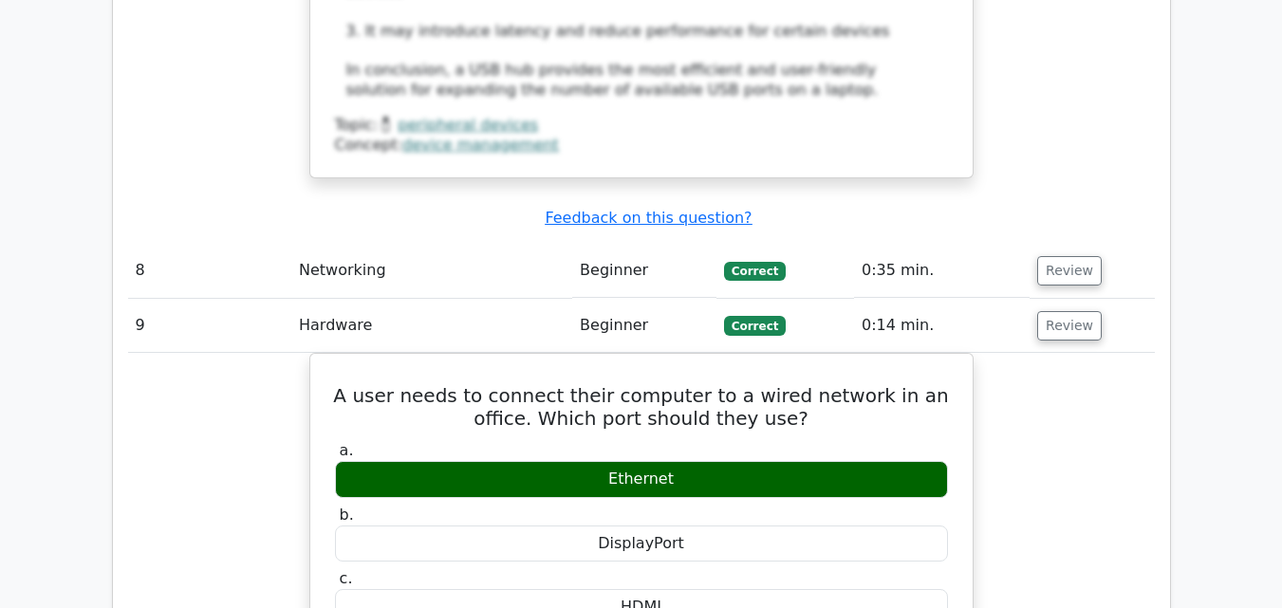
click at [1056, 299] on td "Review" at bounding box center [1092, 326] width 124 height 54
click at [1072, 311] on button "Review" at bounding box center [1069, 325] width 65 height 29
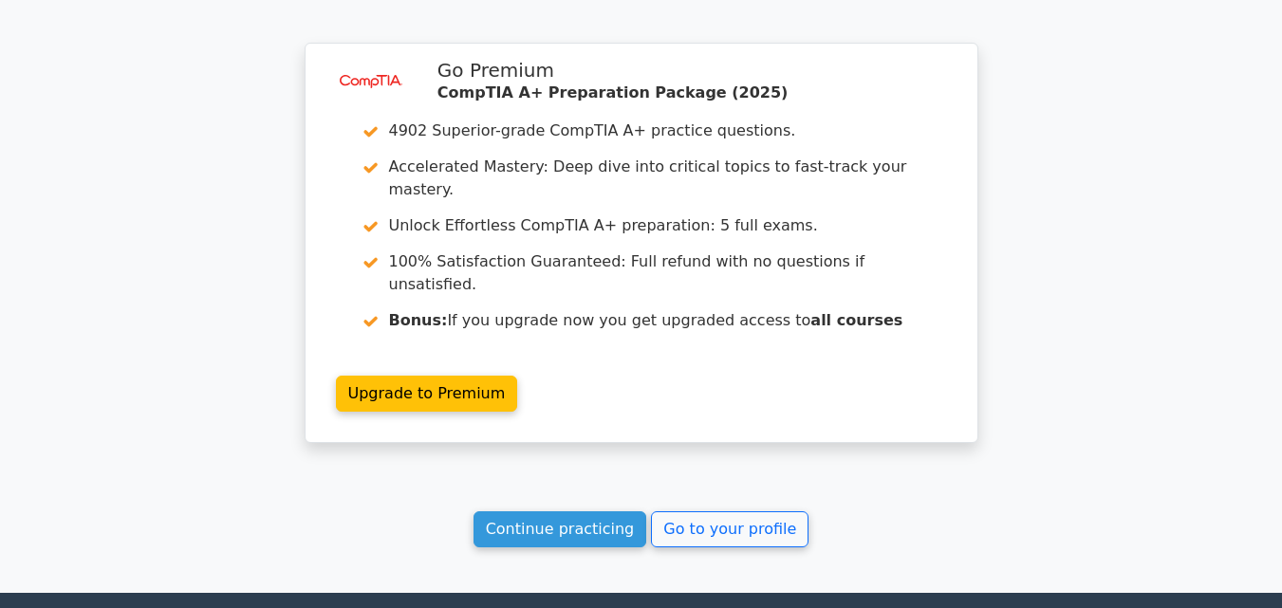
scroll to position [4086, 0]
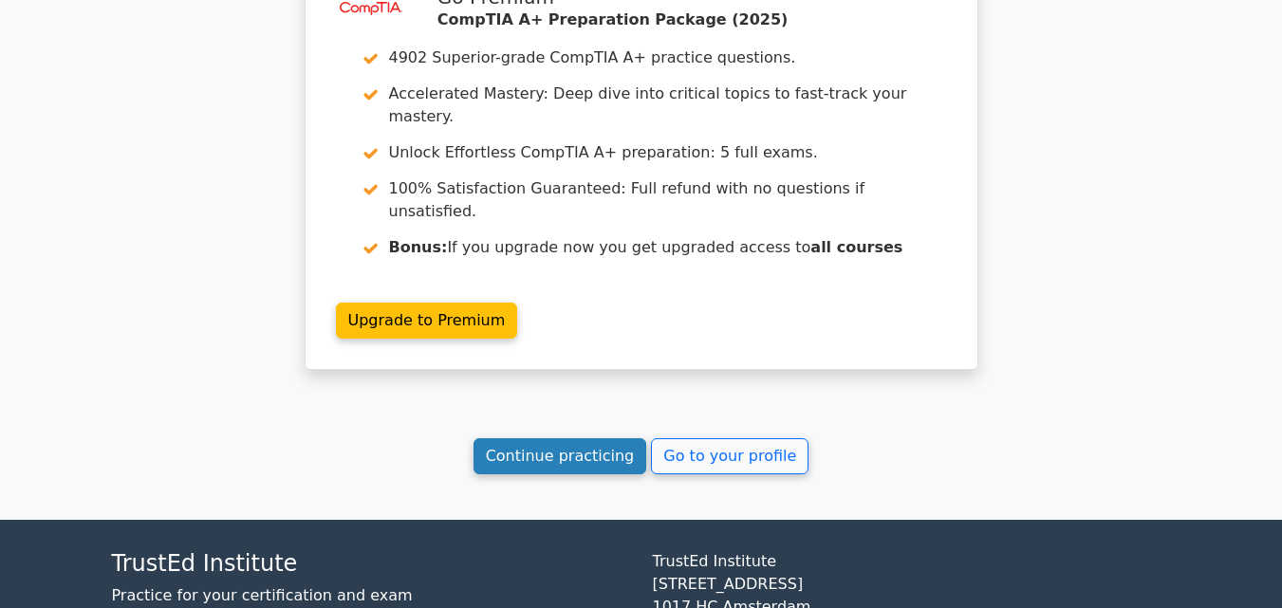
drag, startPoint x: 598, startPoint y: 328, endPoint x: 710, endPoint y: 312, distance: 113.1
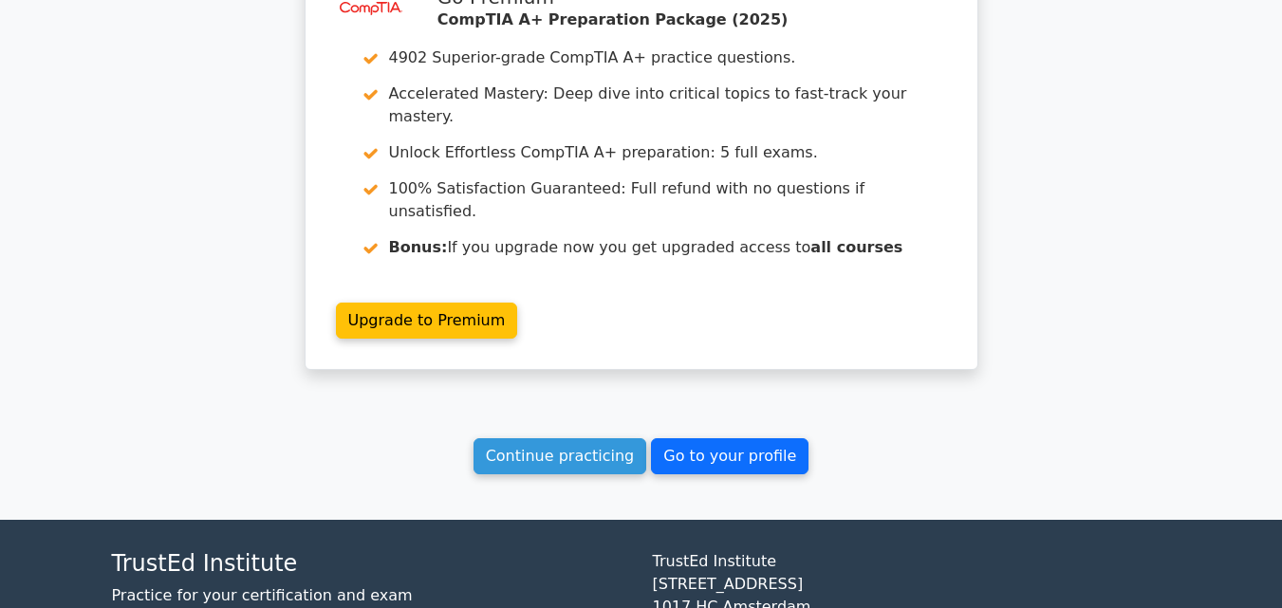
click at [601, 438] on link "Continue practicing" at bounding box center [561, 456] width 174 height 36
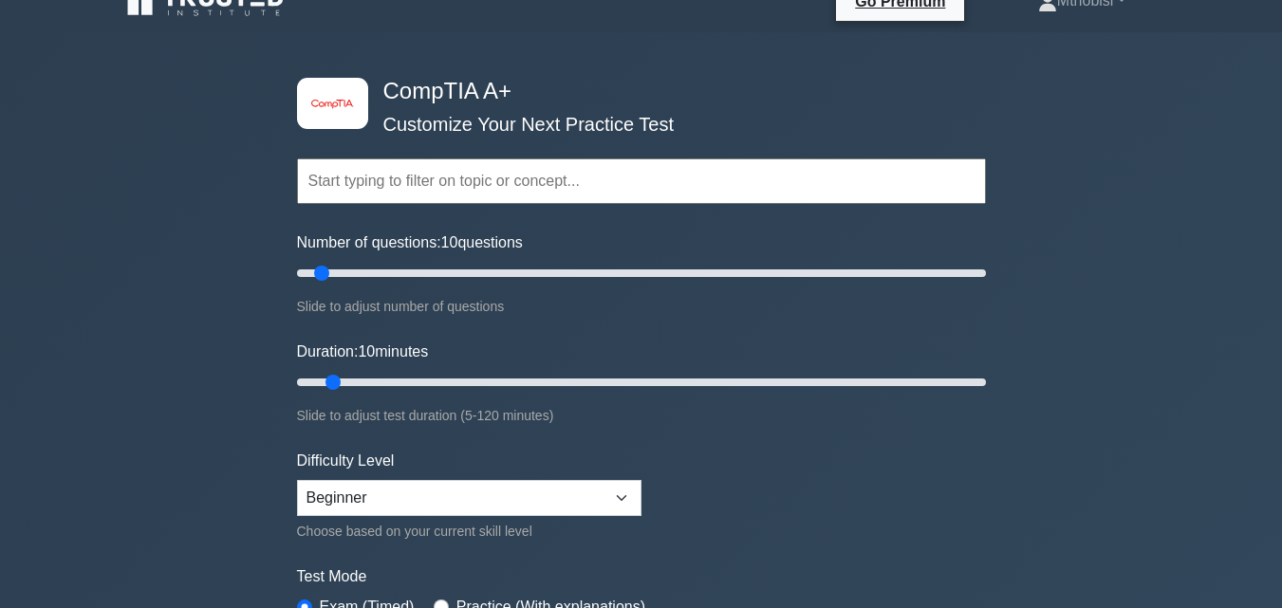
scroll to position [64, 0]
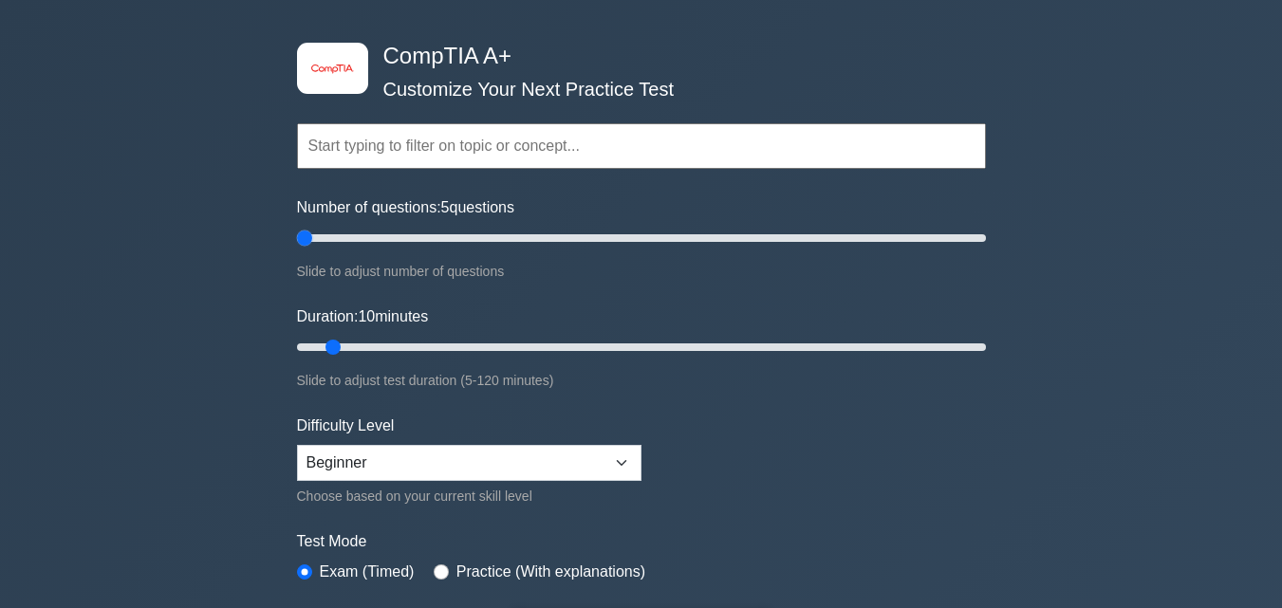
drag, startPoint x: 289, startPoint y: 252, endPoint x: 256, endPoint y: 256, distance: 33.4
click at [297, 250] on input "Number of questions: 5 questions" at bounding box center [641, 238] width 689 height 23
drag, startPoint x: 356, startPoint y: 223, endPoint x: 326, endPoint y: 252, distance: 41.6
type input "10"
click at [326, 250] on input "Number of questions: 10 questions" at bounding box center [641, 238] width 689 height 23
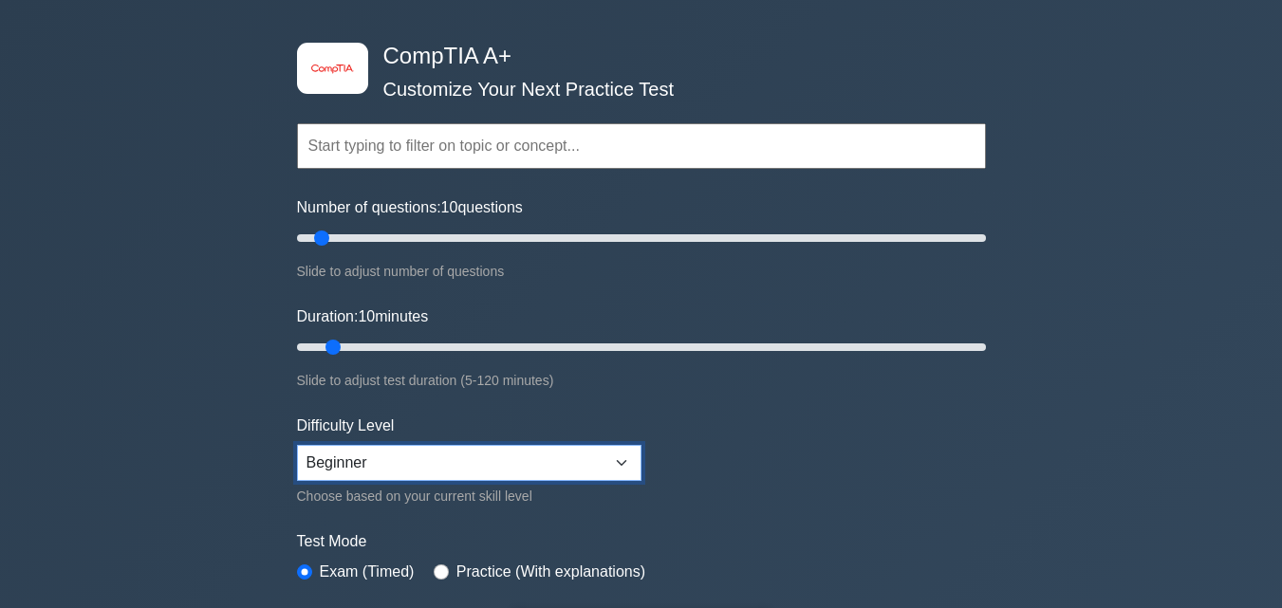
click at [605, 452] on select "Beginner Intermediate Expert" at bounding box center [469, 463] width 345 height 36
click at [297, 445] on select "Beginner Intermediate Expert" at bounding box center [469, 463] width 345 height 36
click at [608, 458] on select "Beginner Intermediate Expert" at bounding box center [469, 463] width 345 height 36
select select "beginner"
click at [297, 445] on select "Beginner Intermediate Expert" at bounding box center [469, 463] width 345 height 36
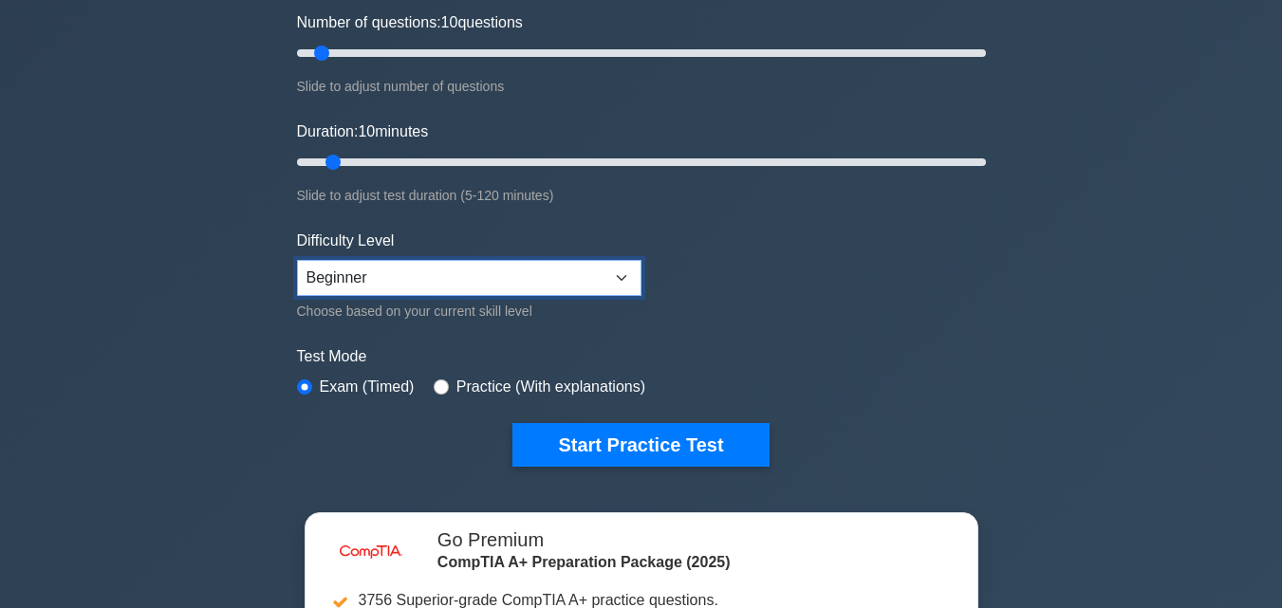
scroll to position [253, 0]
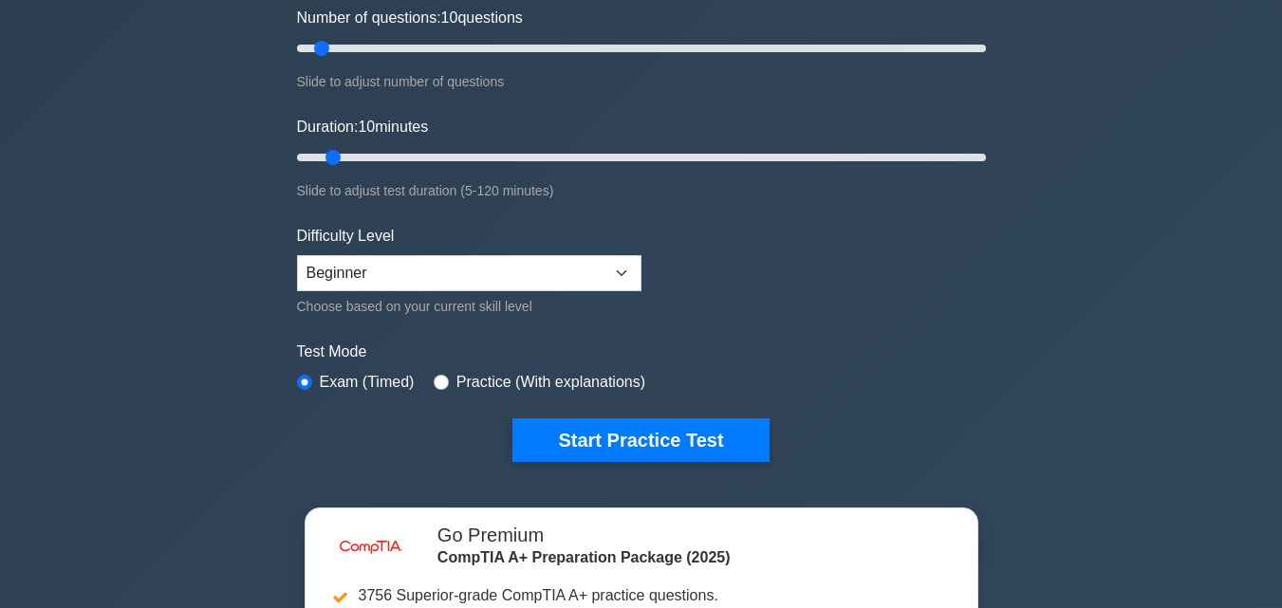
click at [442, 371] on div "Practice (With explanations)" at bounding box center [540, 382] width 212 height 23
click at [434, 385] on input "radio" at bounding box center [441, 382] width 15 height 15
radio input "true"
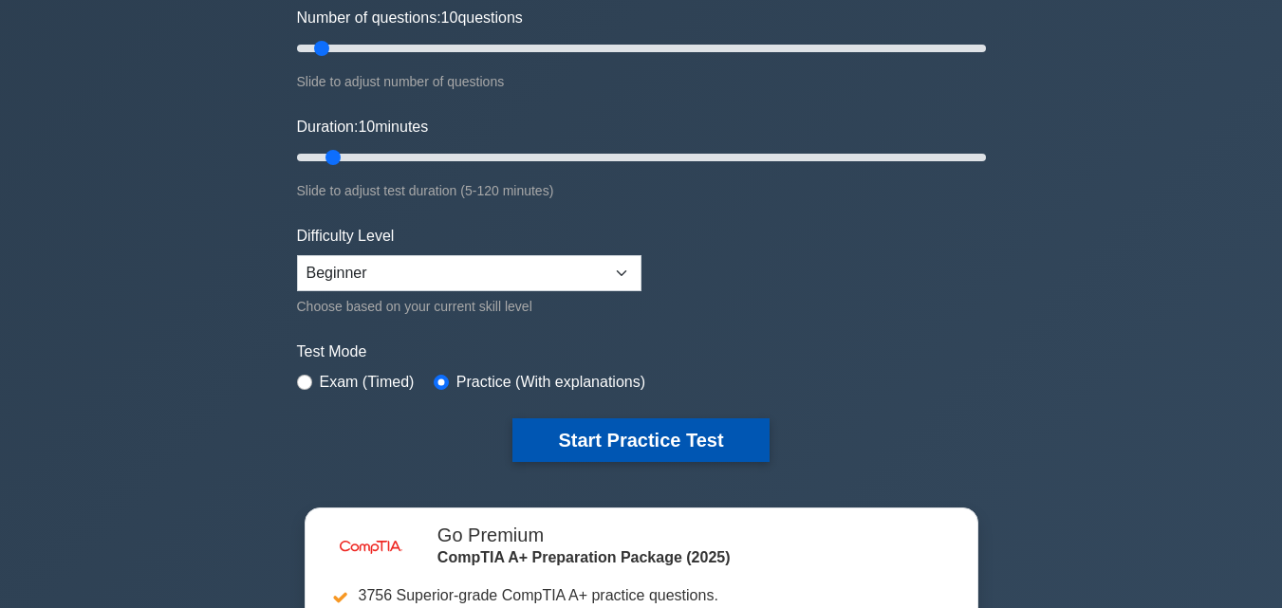
click at [632, 445] on button "Start Practice Test" at bounding box center [641, 441] width 256 height 44
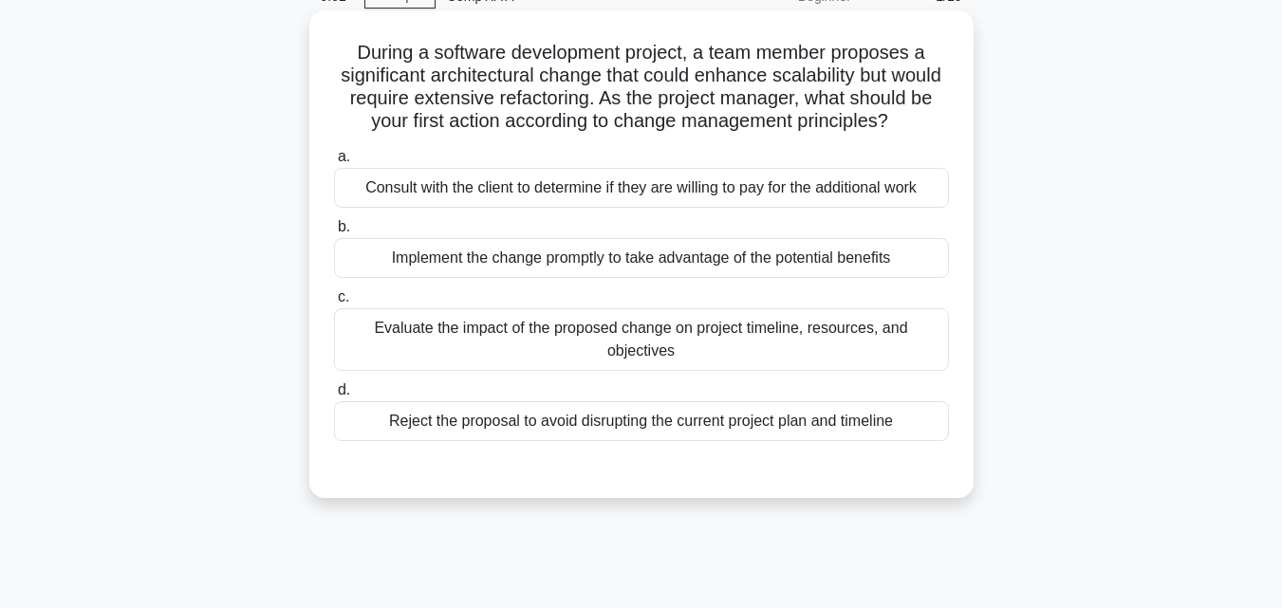
scroll to position [95, 0]
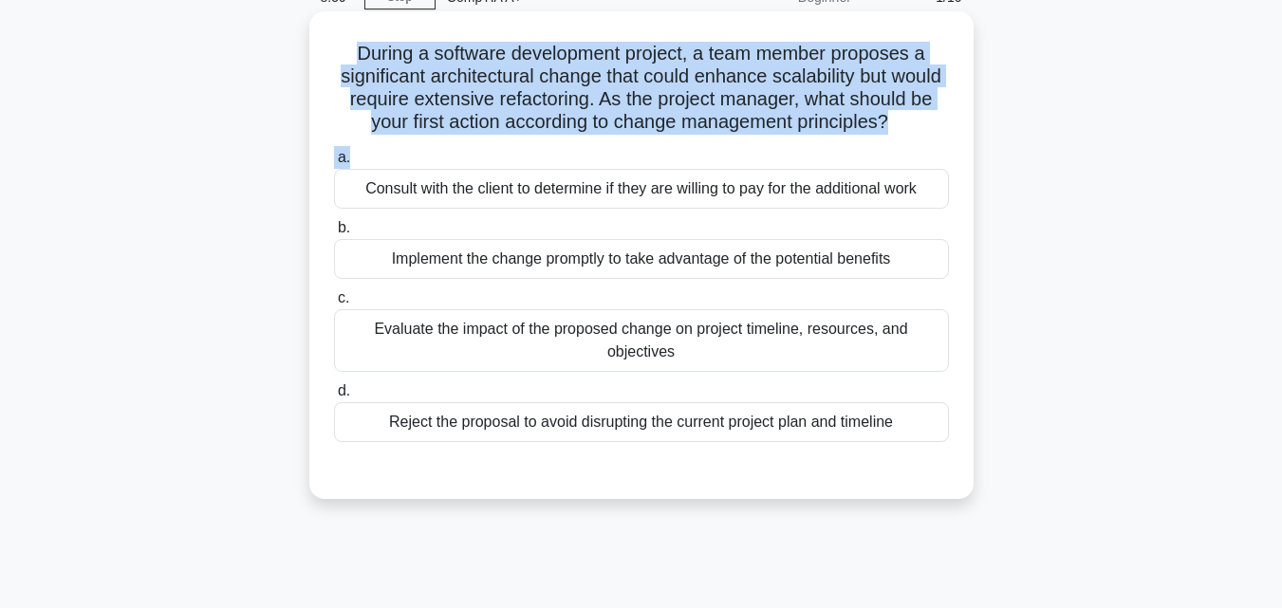
drag, startPoint x: 372, startPoint y: 47, endPoint x: 828, endPoint y: 173, distance: 472.7
click at [828, 173] on div "During a software development project, a team member proposes a significant arc…" at bounding box center [641, 255] width 649 height 473
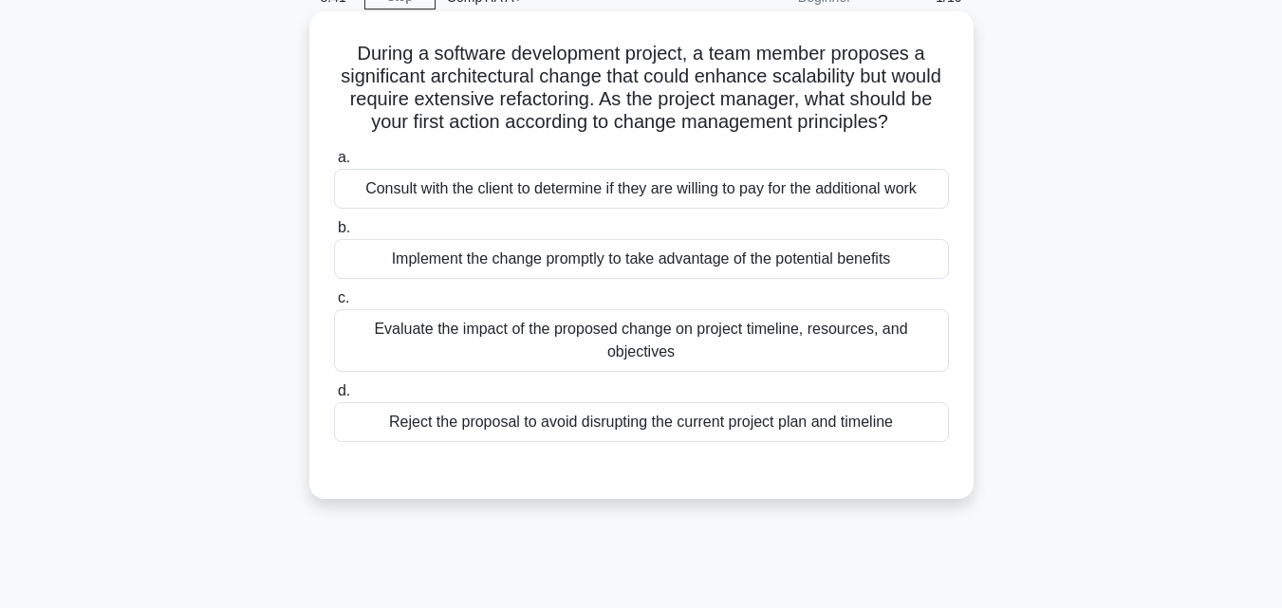
click at [575, 356] on div "Evaluate the impact of the proposed change on project timeline, resources, and …" at bounding box center [641, 340] width 615 height 63
click at [334, 305] on input "c. Evaluate the impact of the proposed change on project timeline, resources, a…" at bounding box center [334, 298] width 0 height 12
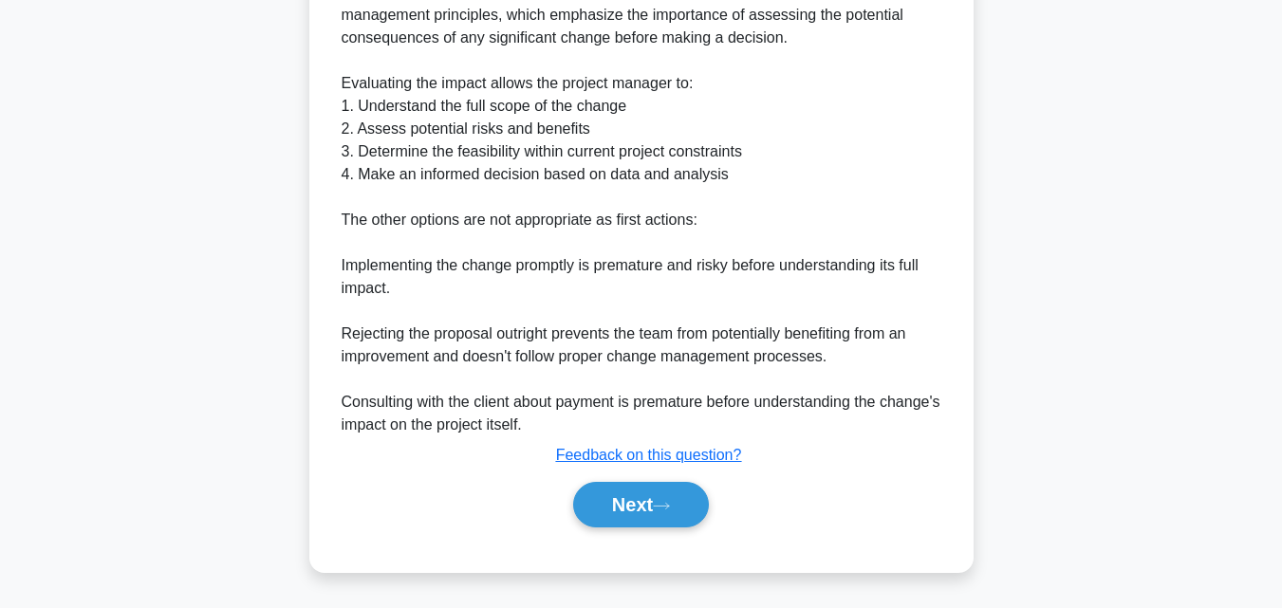
scroll to position [677, 0]
click at [635, 509] on button "Next" at bounding box center [641, 505] width 136 height 46
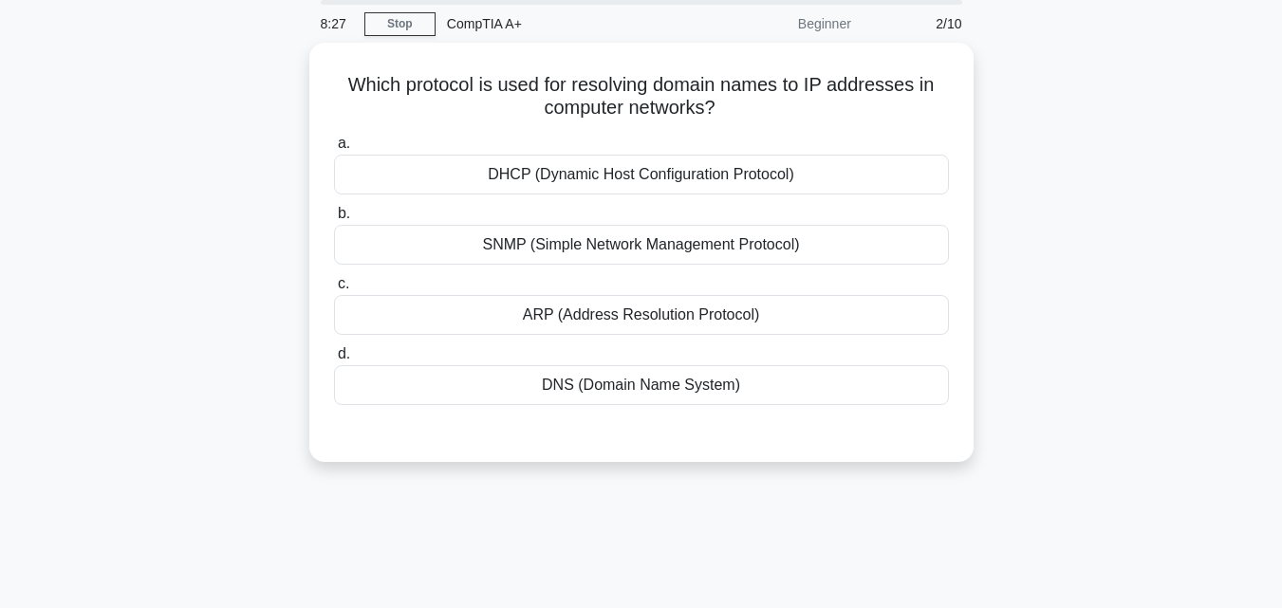
scroll to position [0, 0]
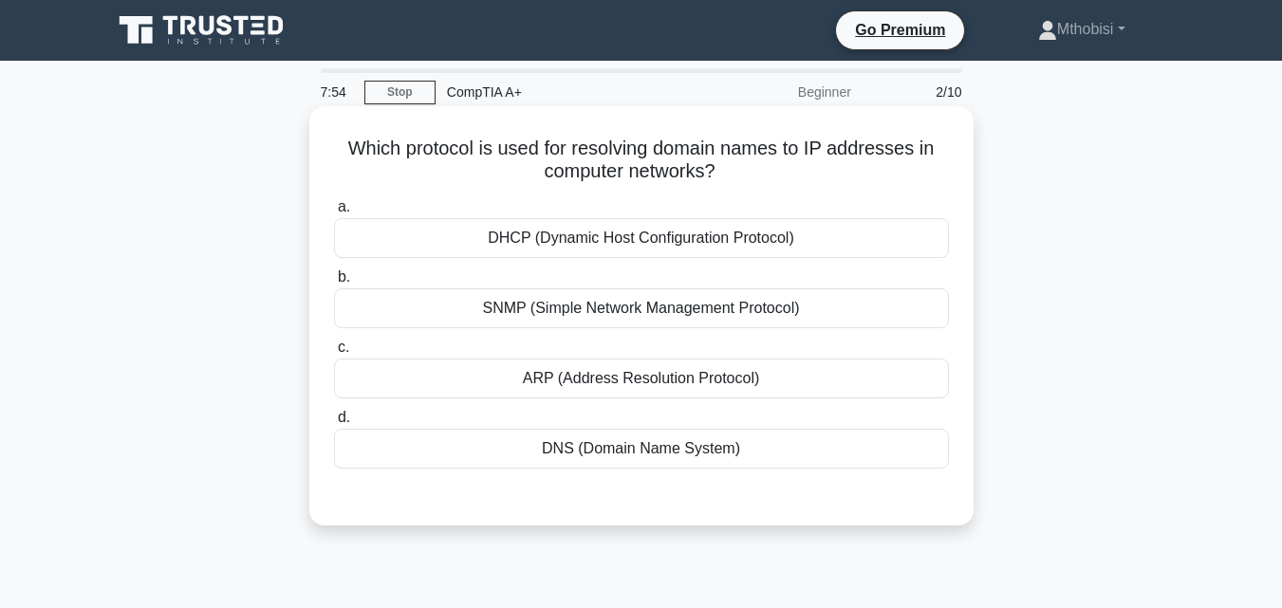
click at [688, 236] on div "DHCP (Dynamic Host Configuration Protocol)" at bounding box center [641, 238] width 615 height 40
click at [334, 214] on input "a. DHCP (Dynamic Host Configuration Protocol)" at bounding box center [334, 207] width 0 height 12
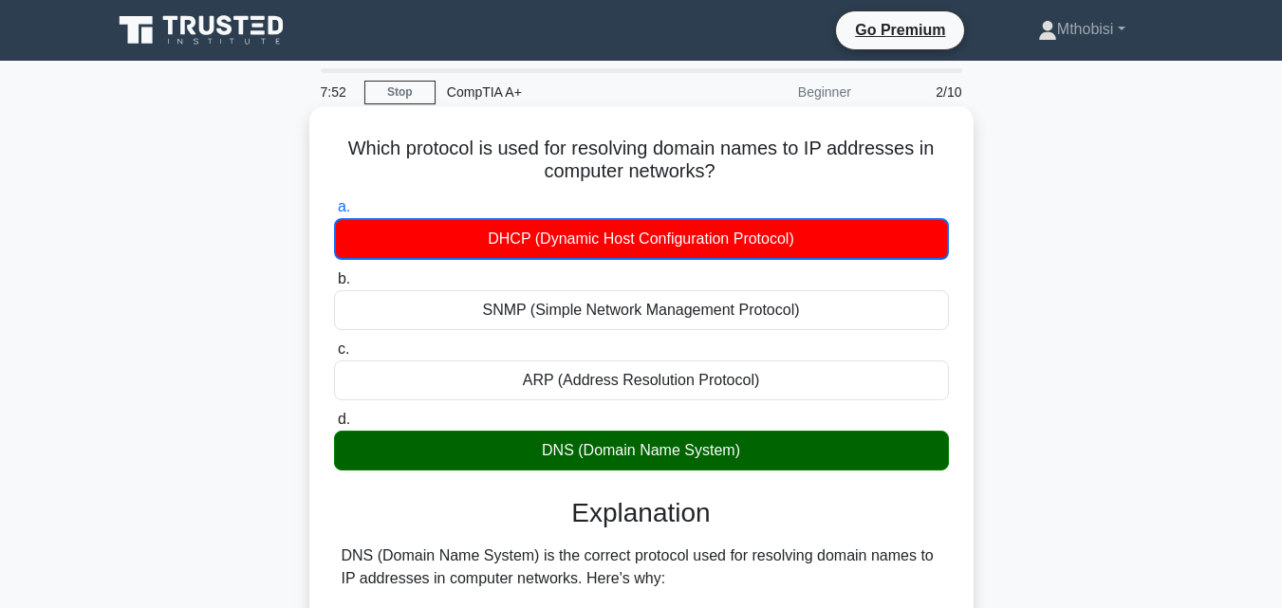
click at [705, 453] on div "DNS (Domain Name System)" at bounding box center [641, 451] width 615 height 40
click at [334, 426] on input "d. DNS (Domain Name System)" at bounding box center [334, 420] width 0 height 12
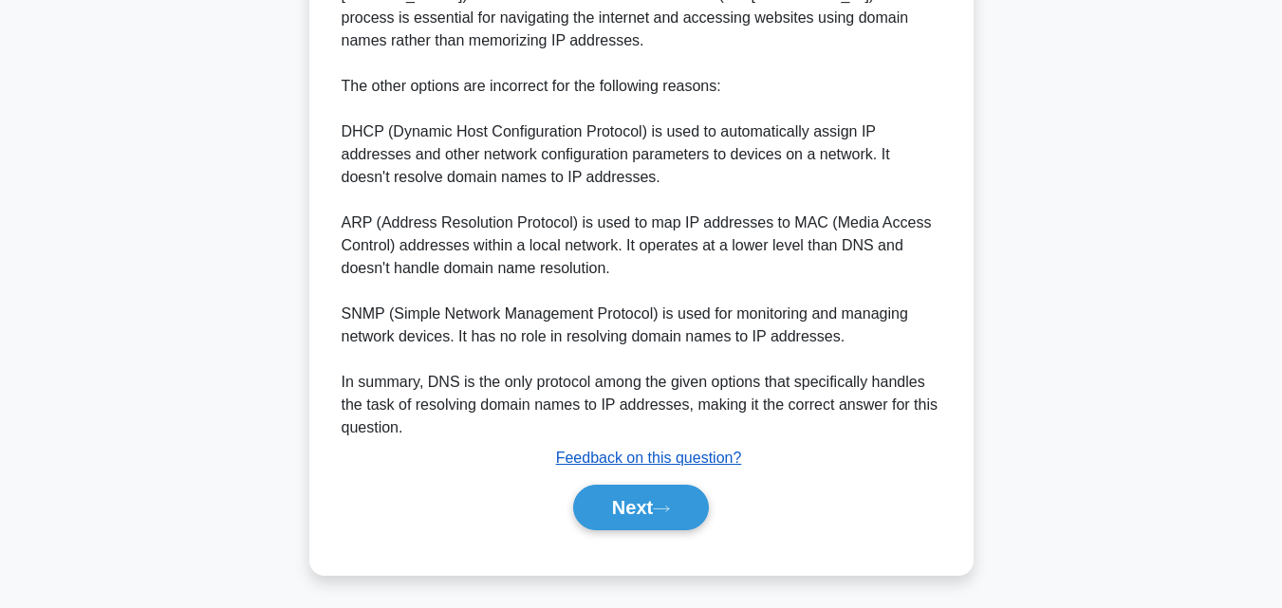
scroll to position [654, 0]
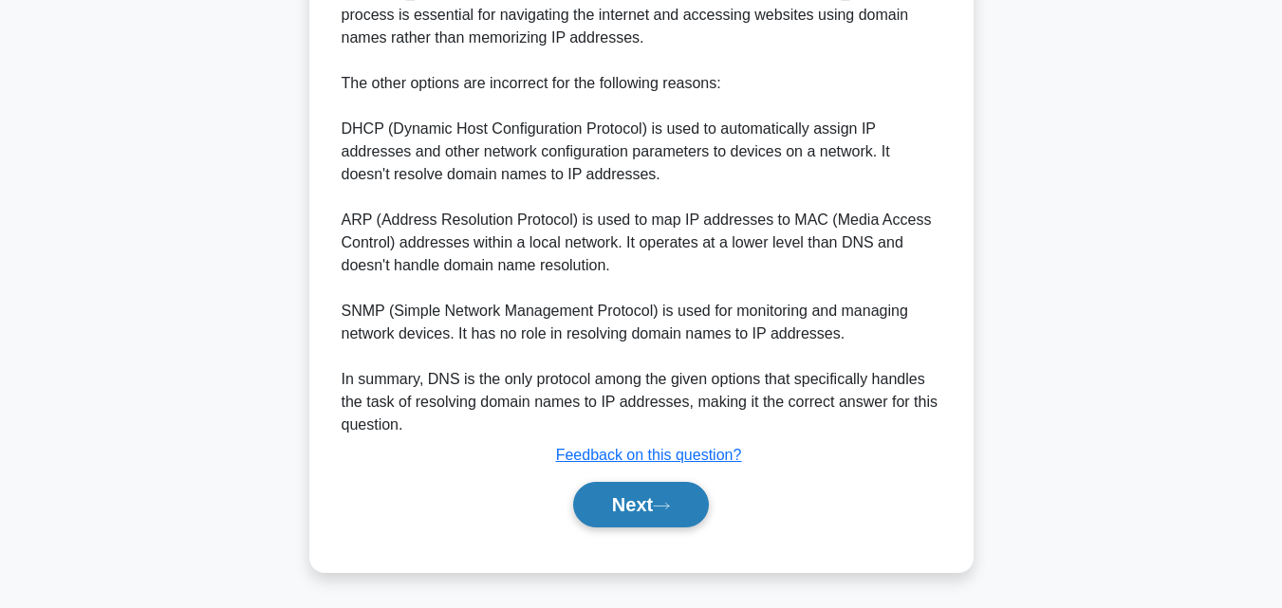
click at [655, 509] on button "Next" at bounding box center [641, 505] width 136 height 46
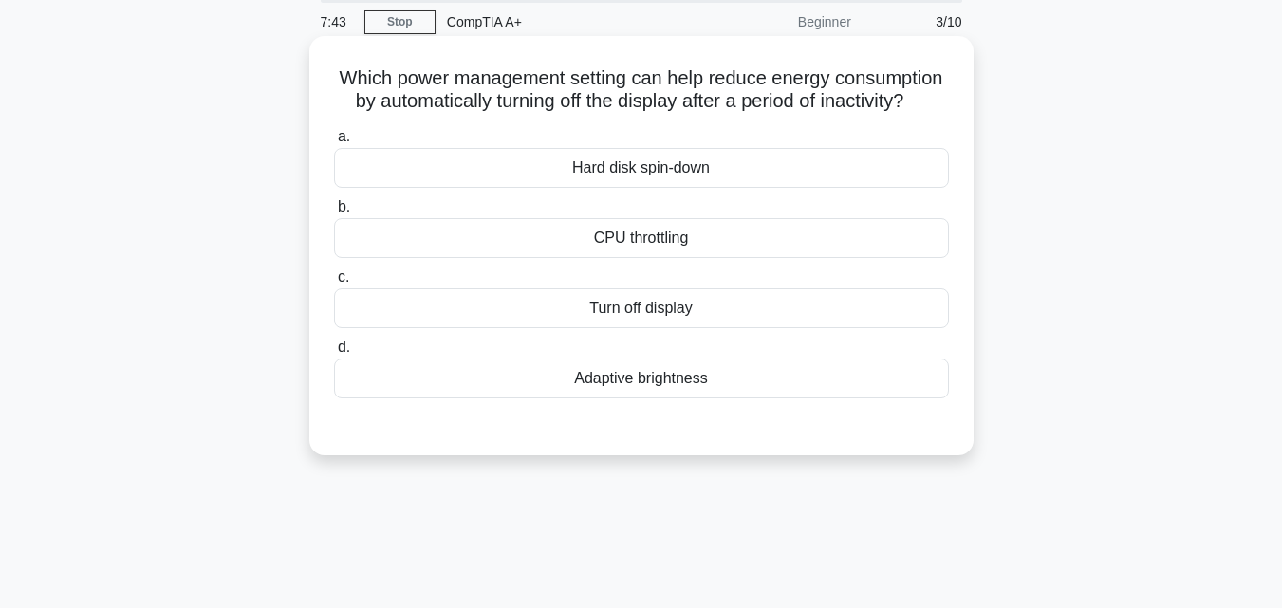
scroll to position [37, 0]
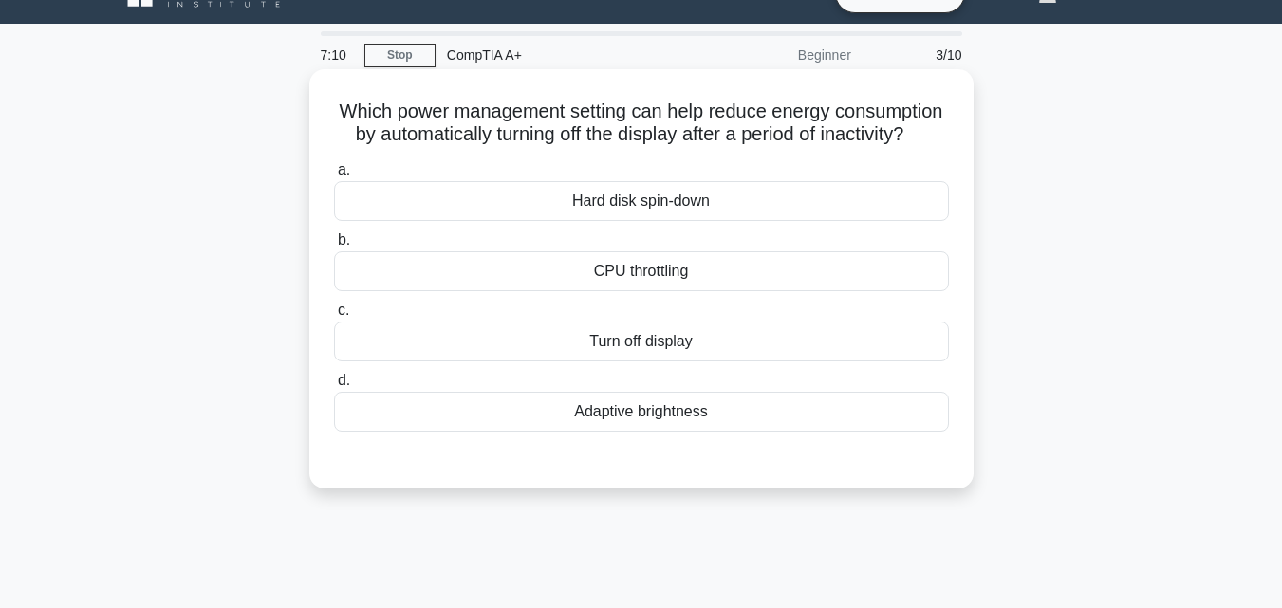
click at [711, 432] on div "Adaptive brightness" at bounding box center [641, 412] width 615 height 40
click at [334, 387] on input "d. Adaptive brightness" at bounding box center [334, 381] width 0 height 12
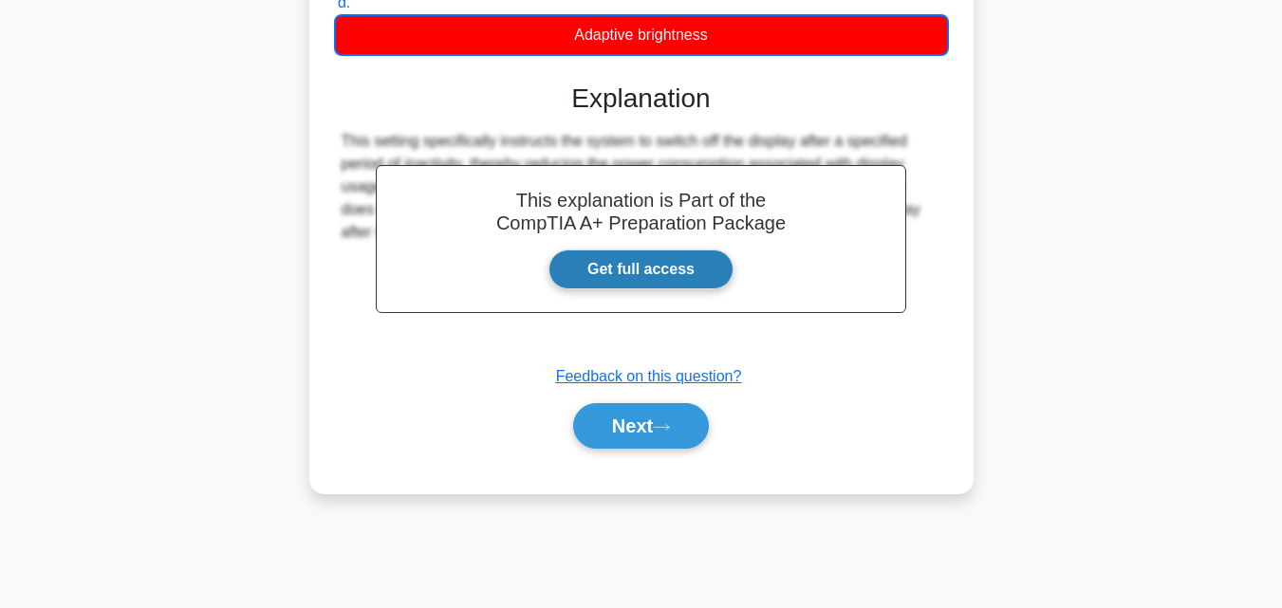
scroll to position [417, 0]
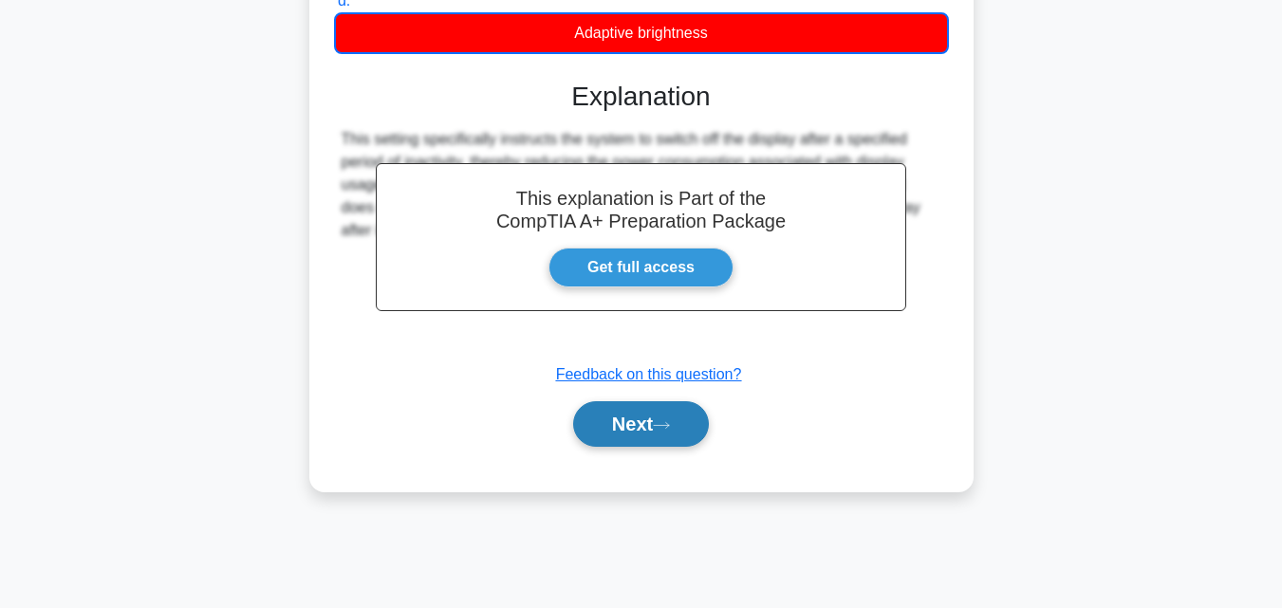
click at [615, 447] on button "Next" at bounding box center [641, 424] width 136 height 46
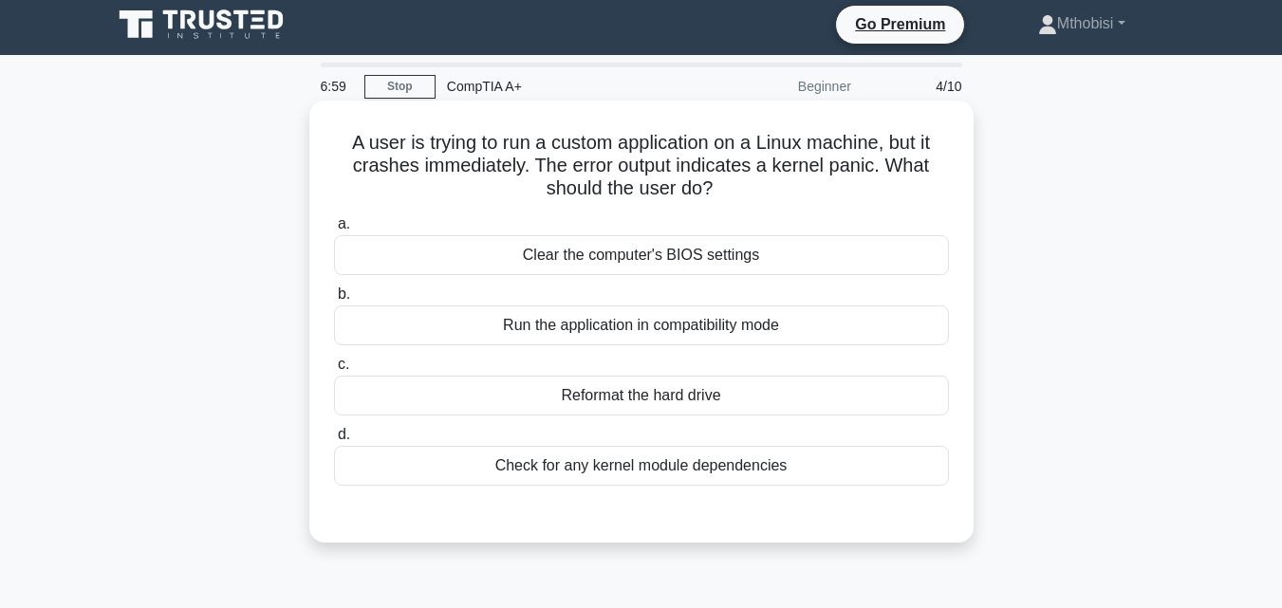
scroll to position [0, 0]
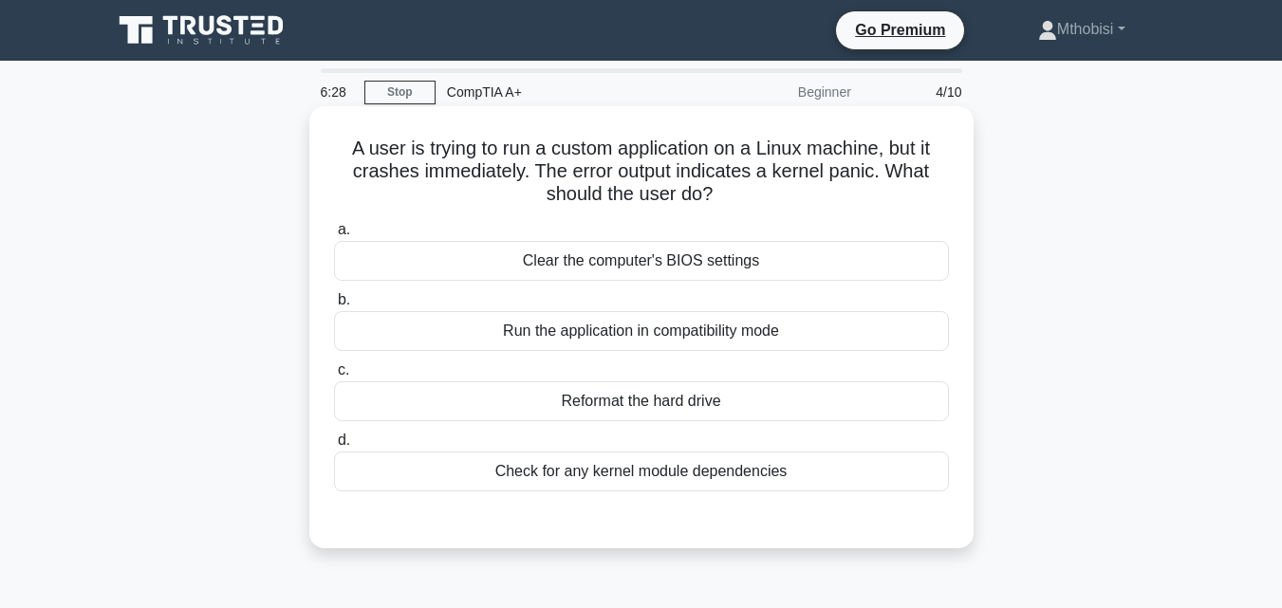
drag, startPoint x: 419, startPoint y: 143, endPoint x: 761, endPoint y: 203, distance: 347.8
click at [777, 193] on h5 "A user is trying to run a custom application on a Linux machine, but it crashes…" at bounding box center [641, 172] width 619 height 70
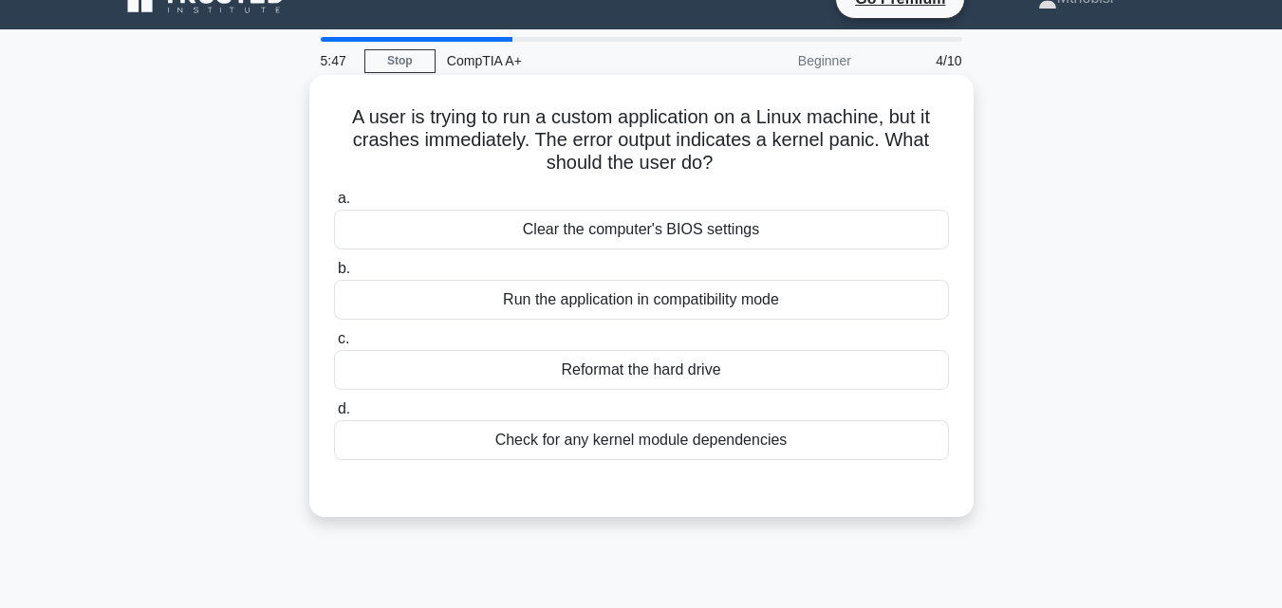
drag, startPoint x: 363, startPoint y: 114, endPoint x: 741, endPoint y: 154, distance: 380.8
click at [741, 154] on h5 "A user is trying to run a custom application on a Linux machine, but it crashes…" at bounding box center [641, 140] width 619 height 70
click at [708, 439] on div "Check for any kernel module dependencies" at bounding box center [641, 440] width 615 height 40
click at [334, 416] on input "d. Check for any kernel module dependencies" at bounding box center [334, 409] width 0 height 12
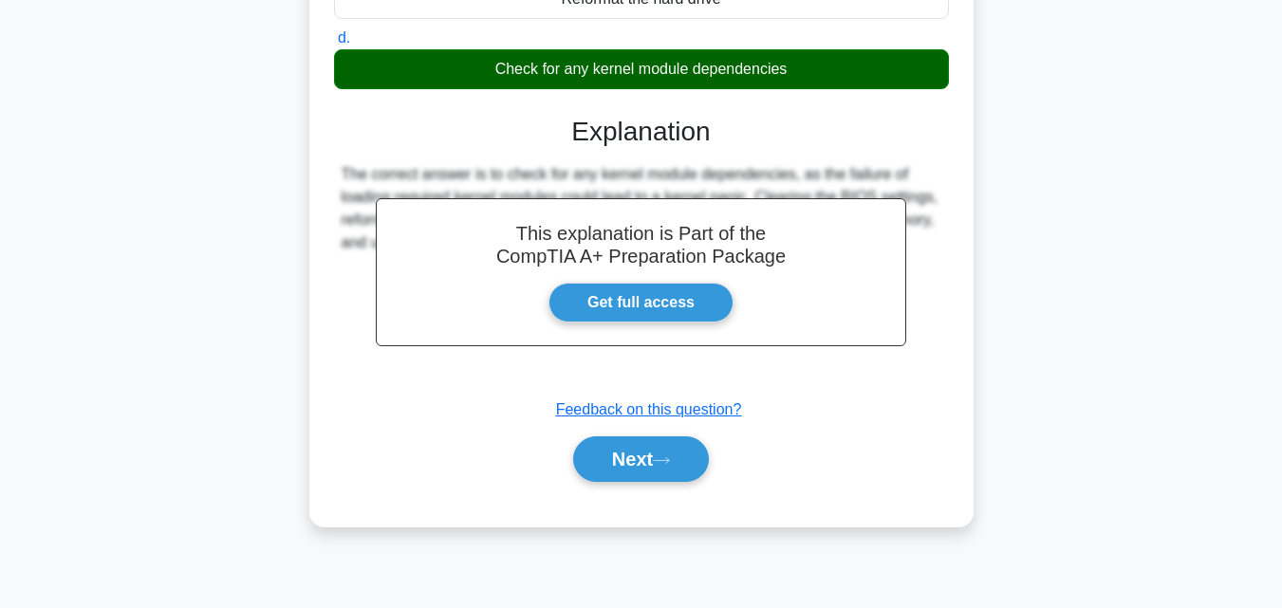
scroll to position [411, 0]
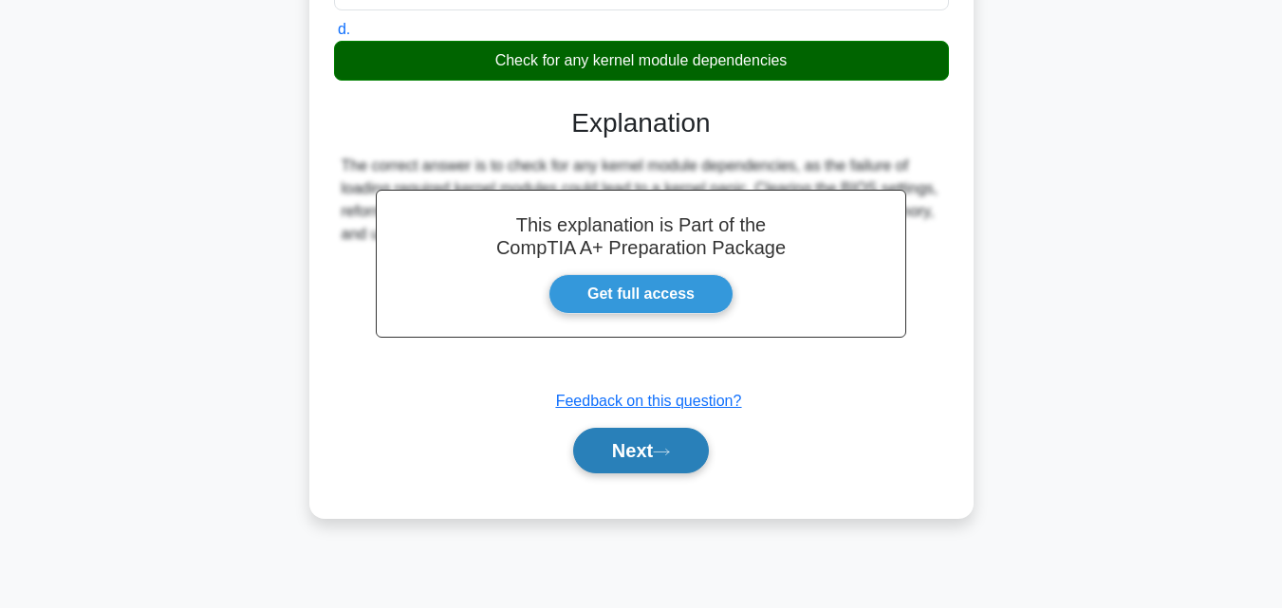
click at [615, 442] on button "Next" at bounding box center [641, 451] width 136 height 46
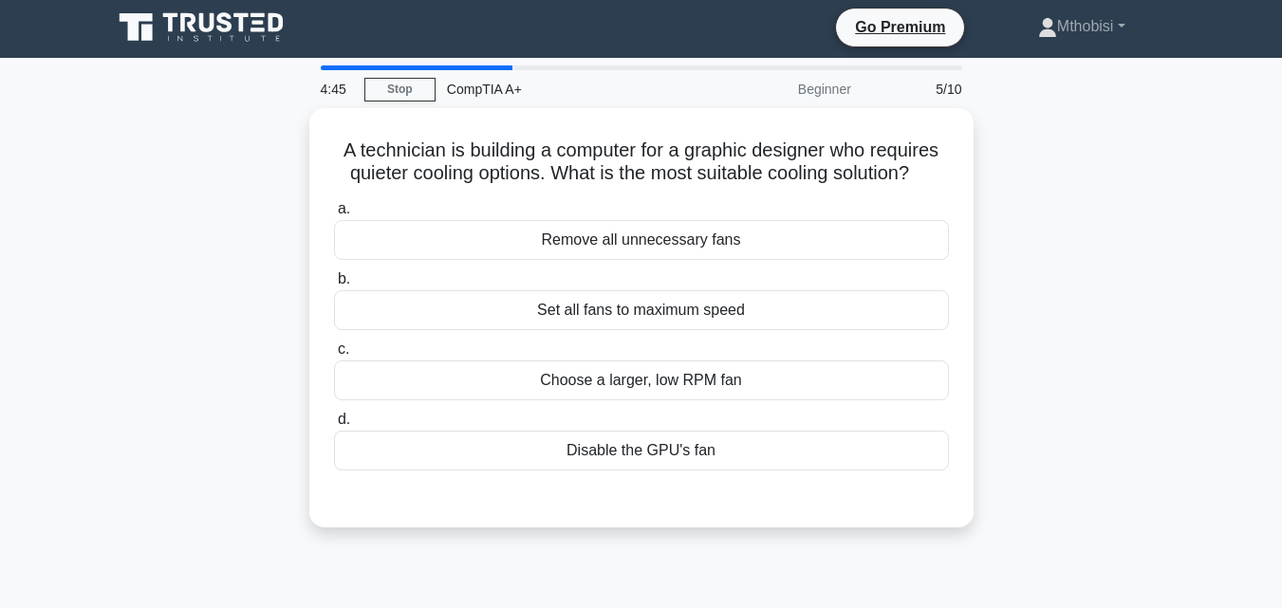
scroll to position [0, 0]
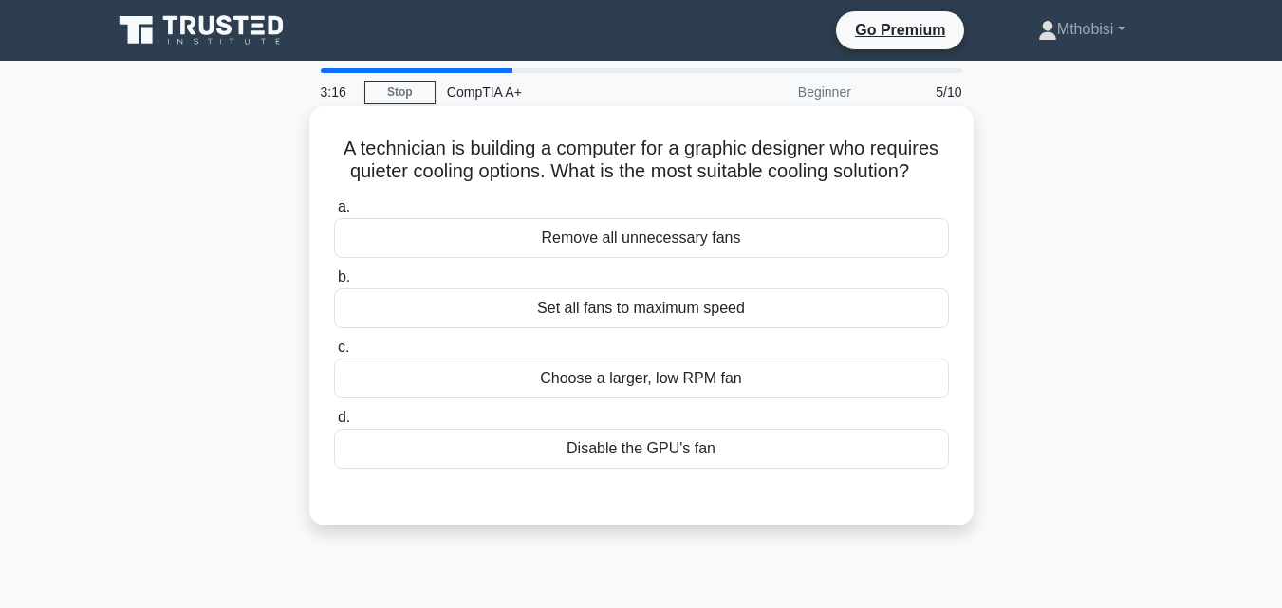
click at [755, 296] on div "Set all fans to maximum speed" at bounding box center [641, 309] width 615 height 40
click at [334, 284] on input "b. Set all fans to maximum speed" at bounding box center [334, 277] width 0 height 12
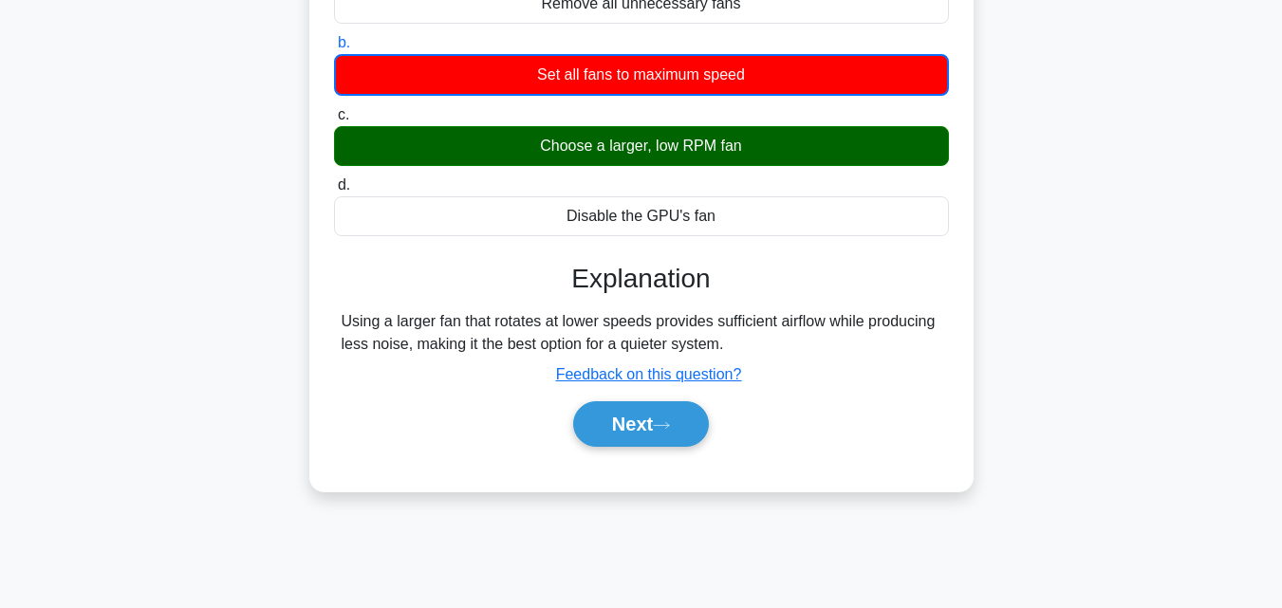
scroll to position [253, 0]
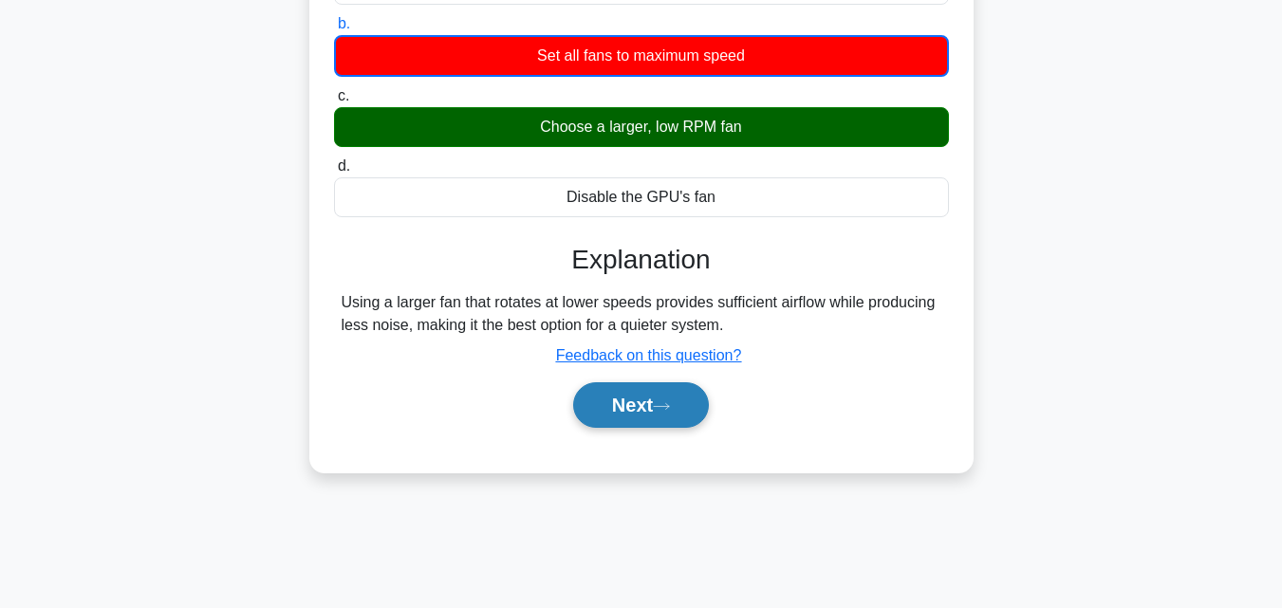
click at [655, 412] on button "Next" at bounding box center [641, 405] width 136 height 46
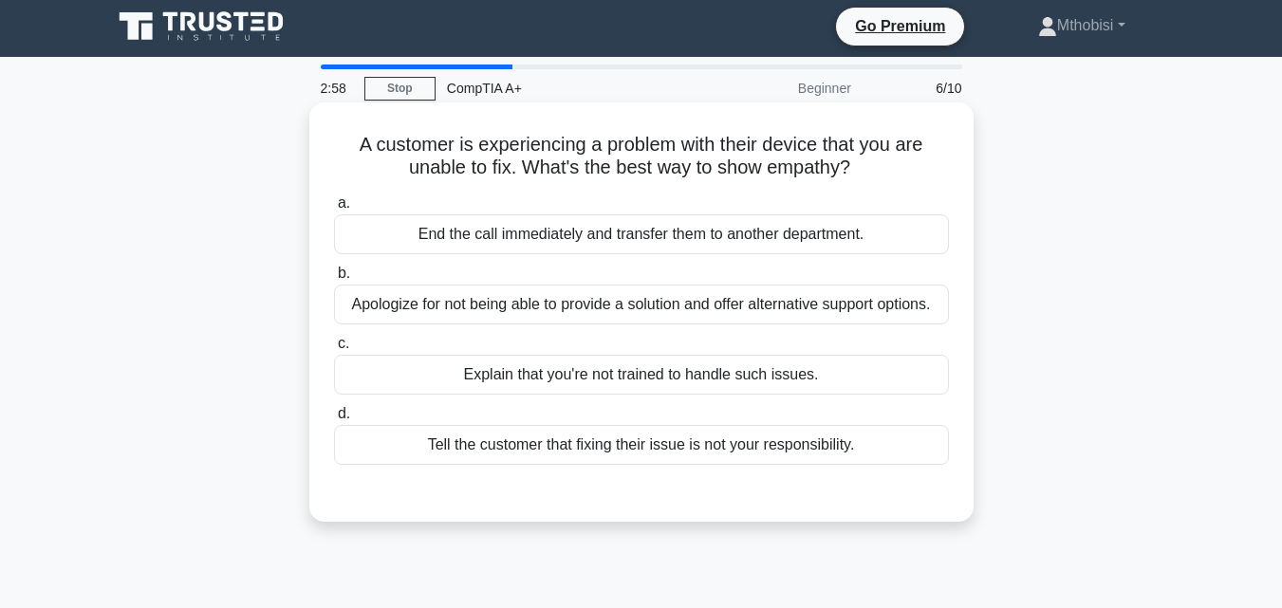
scroll to position [0, 0]
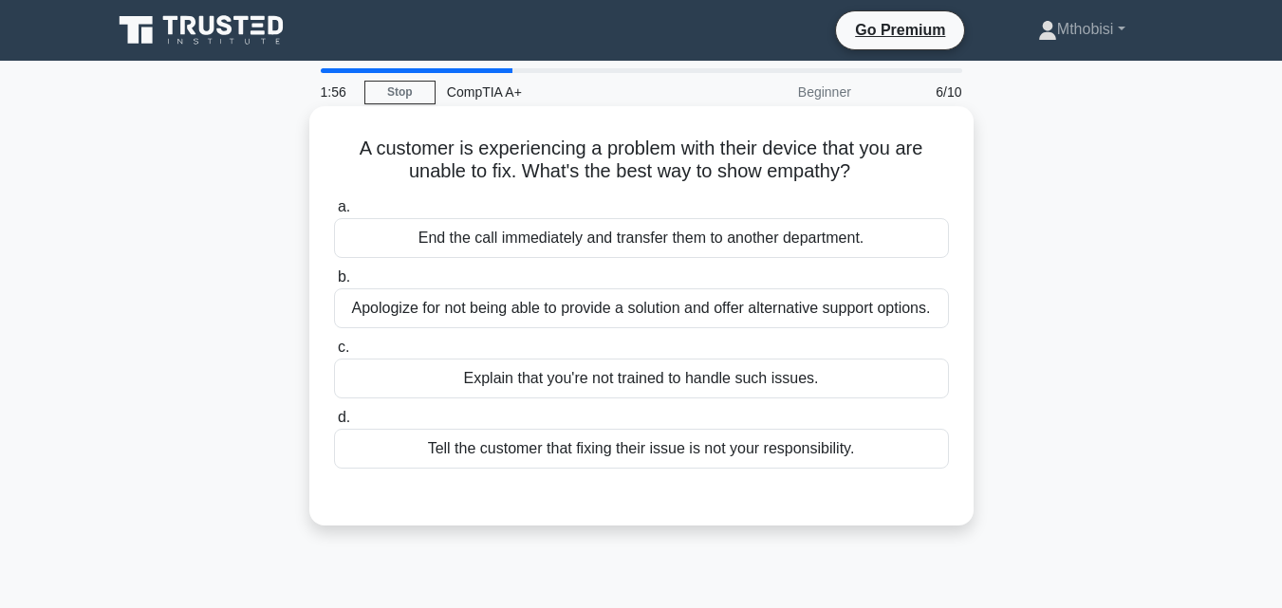
click at [788, 309] on div "Apologize for not being able to provide a solution and offer alternative suppor…" at bounding box center [641, 309] width 615 height 40
click at [334, 284] on input "b. Apologize for not being able to provide a solution and offer alternative sup…" at bounding box center [334, 277] width 0 height 12
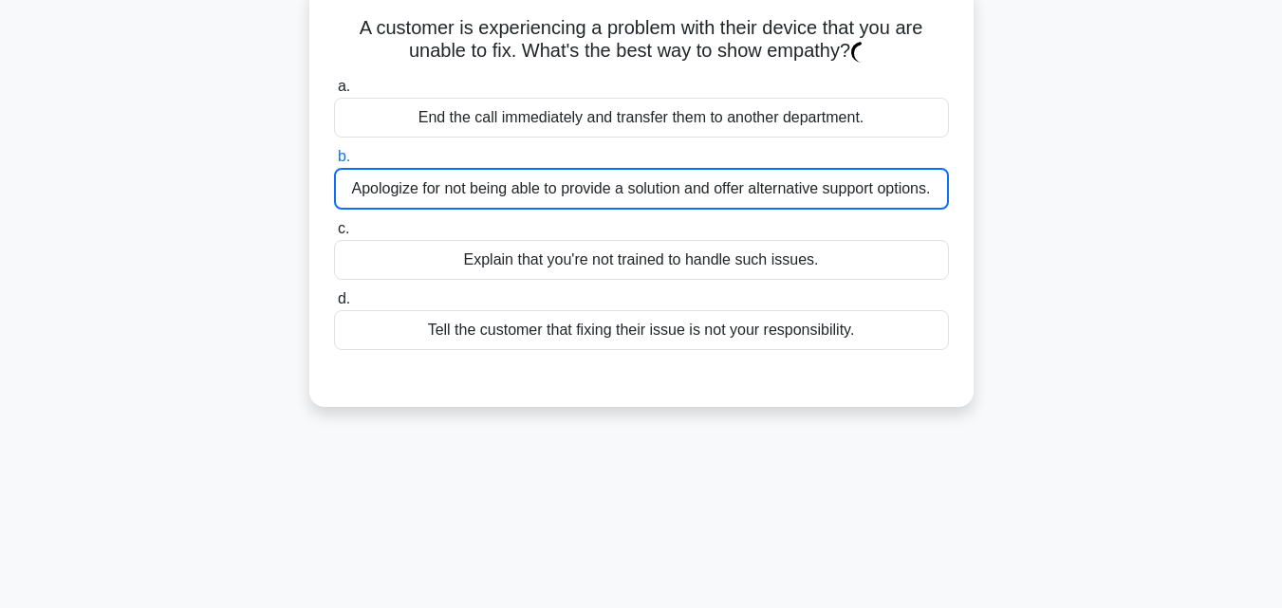
scroll to position [126, 0]
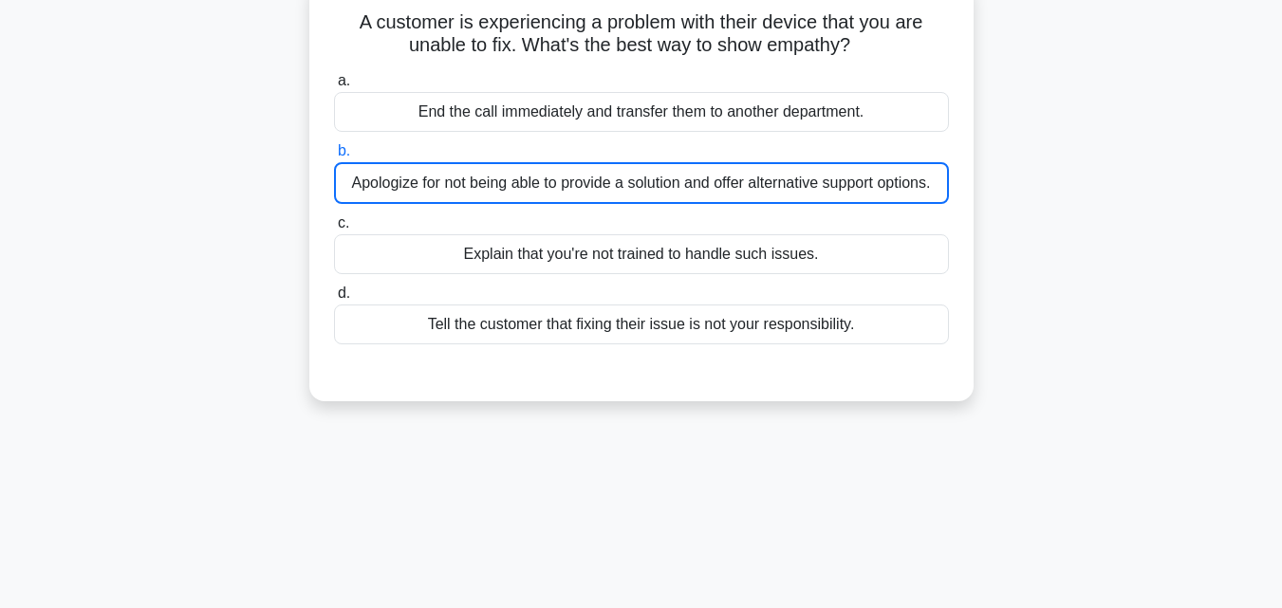
click at [808, 187] on div "Apologize for not being able to provide a solution and offer alternative suppor…" at bounding box center [641, 183] width 615 height 42
click at [334, 158] on input "b. Apologize for not being able to provide a solution and offer alternative sup…" at bounding box center [334, 151] width 0 height 12
click at [808, 187] on div "Apologize for not being able to provide a solution and offer alternative suppor…" at bounding box center [641, 183] width 615 height 42
click at [334, 158] on input "b. Apologize for not being able to provide a solution and offer alternative sup…" at bounding box center [334, 151] width 0 height 12
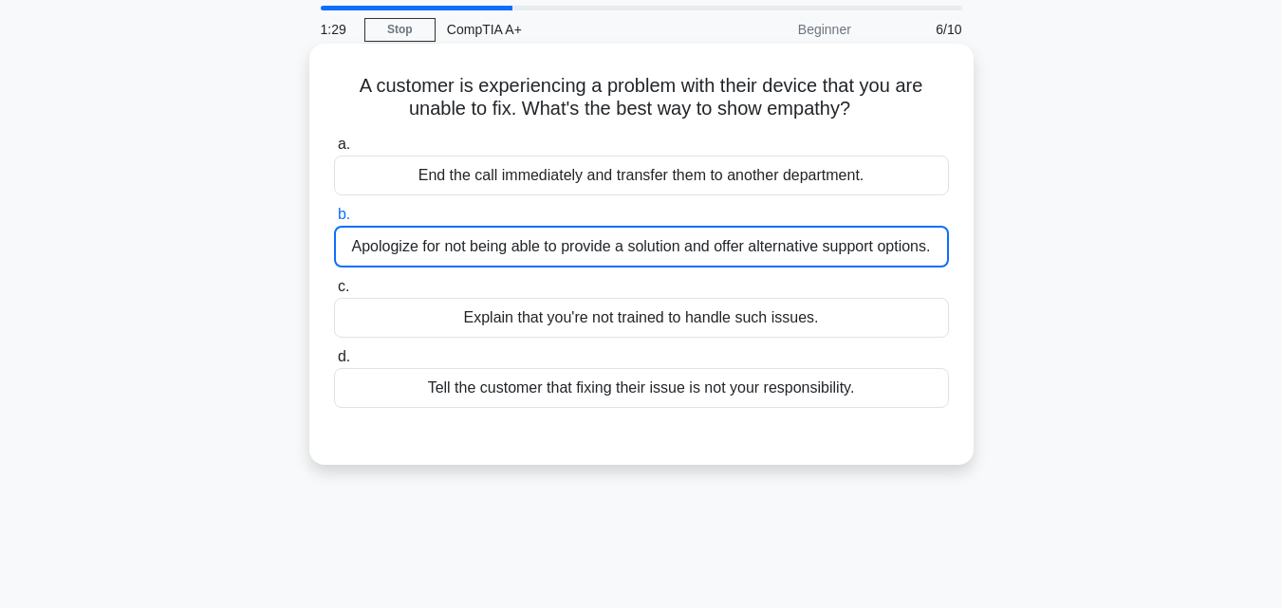
scroll to position [64, 0]
click at [648, 313] on div "Explain that you're not trained to handle such issues." at bounding box center [641, 317] width 615 height 40
click at [334, 292] on input "c. Explain that you're not trained to handle such issues." at bounding box center [334, 286] width 0 height 12
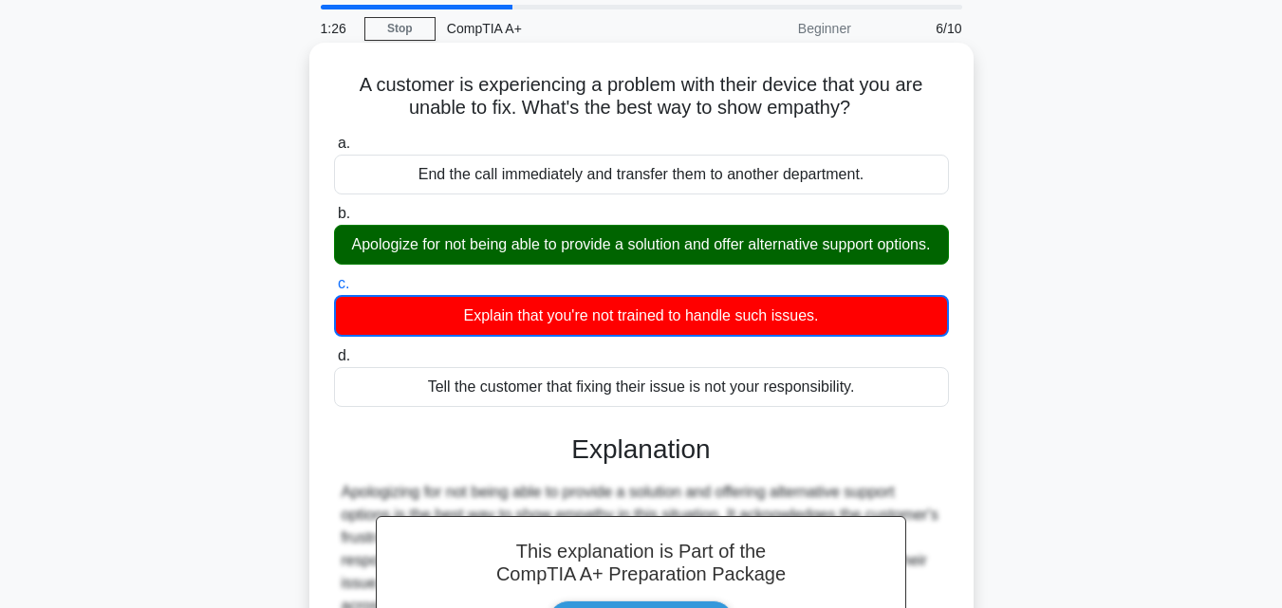
click at [642, 247] on div "Apologize for not being able to provide a solution and offer alternative suppor…" at bounding box center [641, 245] width 615 height 40
click at [334, 220] on input "b. Apologize for not being able to provide a solution and offer alternative sup…" at bounding box center [334, 214] width 0 height 12
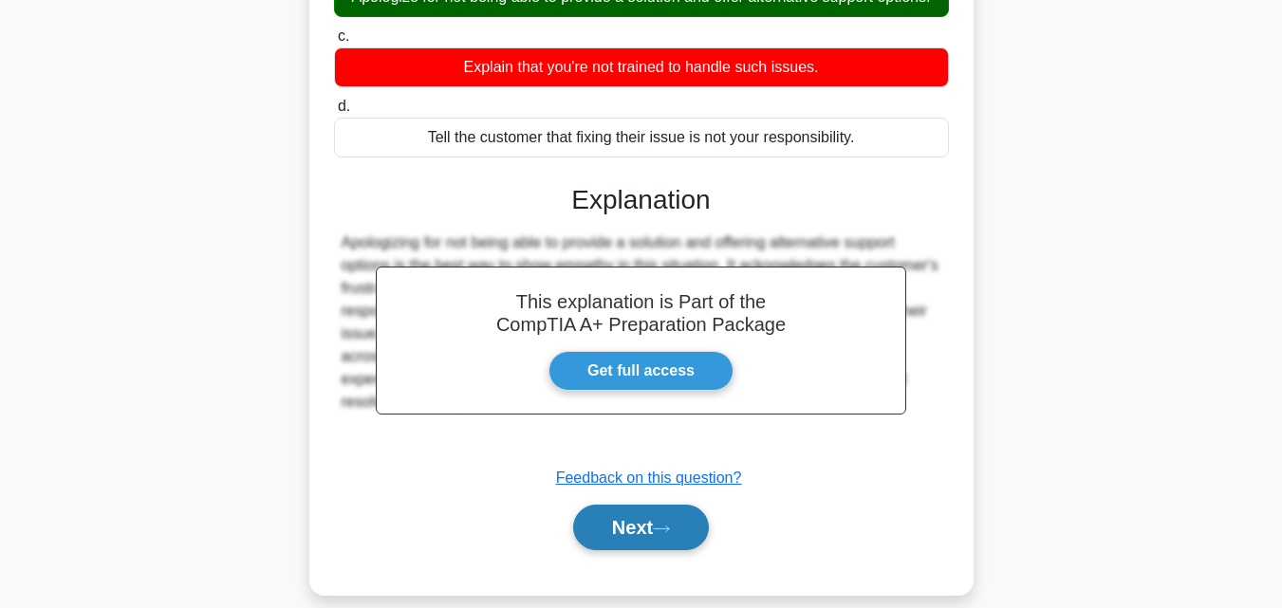
scroll to position [380, 0]
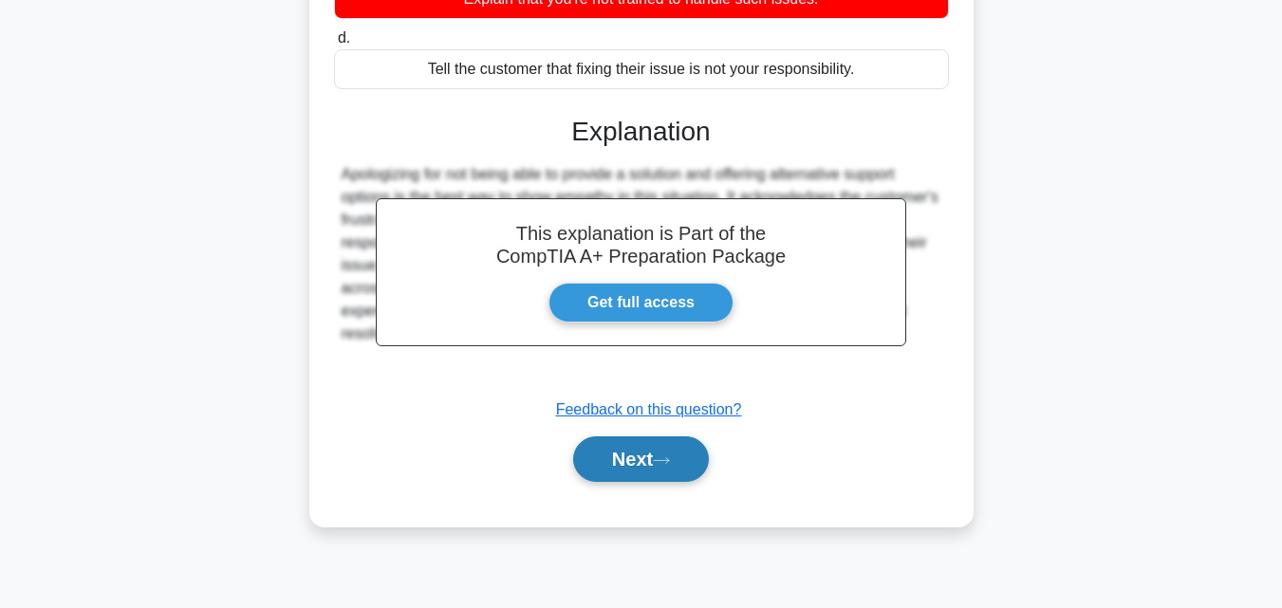
click at [655, 482] on button "Next" at bounding box center [641, 460] width 136 height 46
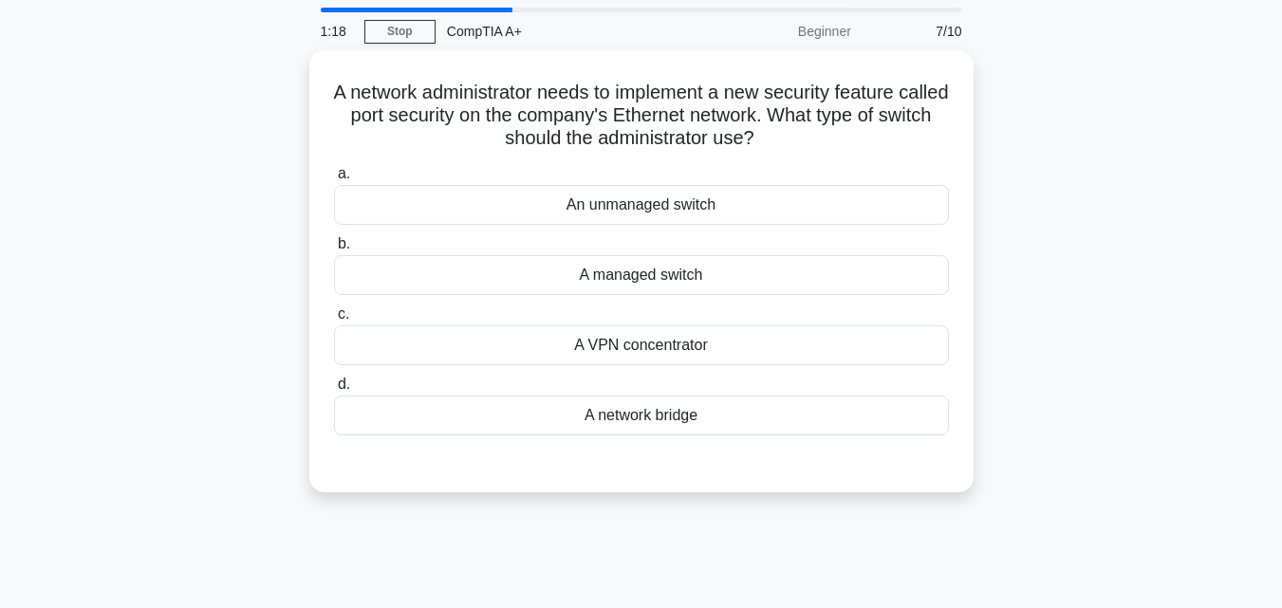
scroll to position [0, 0]
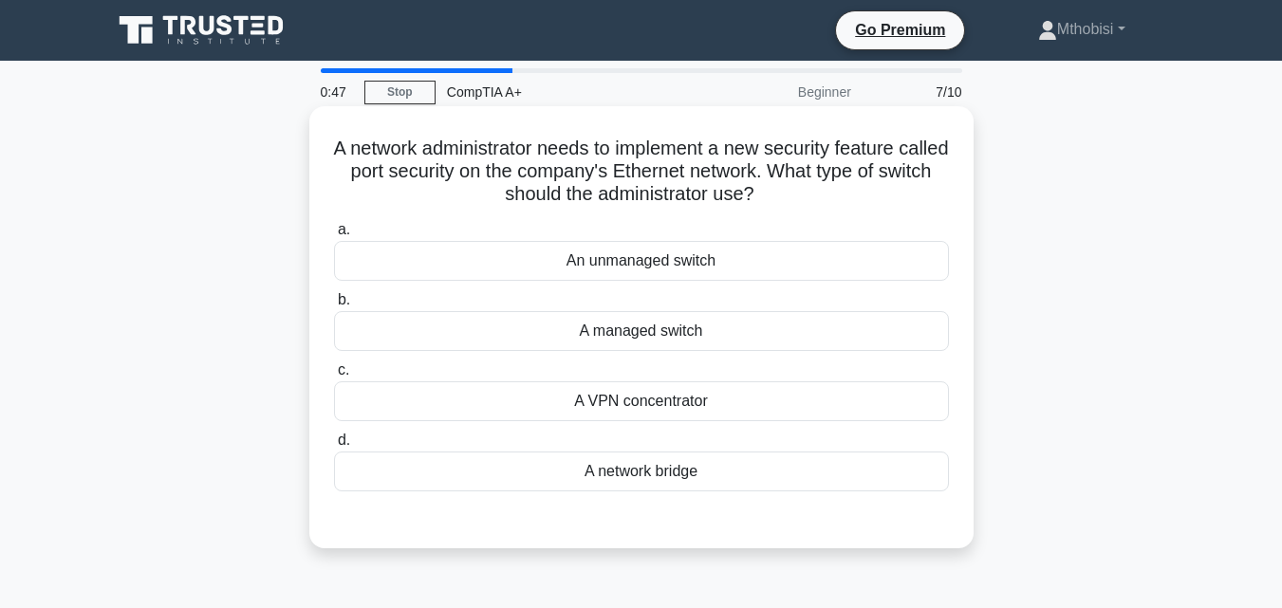
click at [652, 478] on div "A network bridge" at bounding box center [641, 472] width 615 height 40
click at [334, 447] on input "d. A network bridge" at bounding box center [334, 441] width 0 height 12
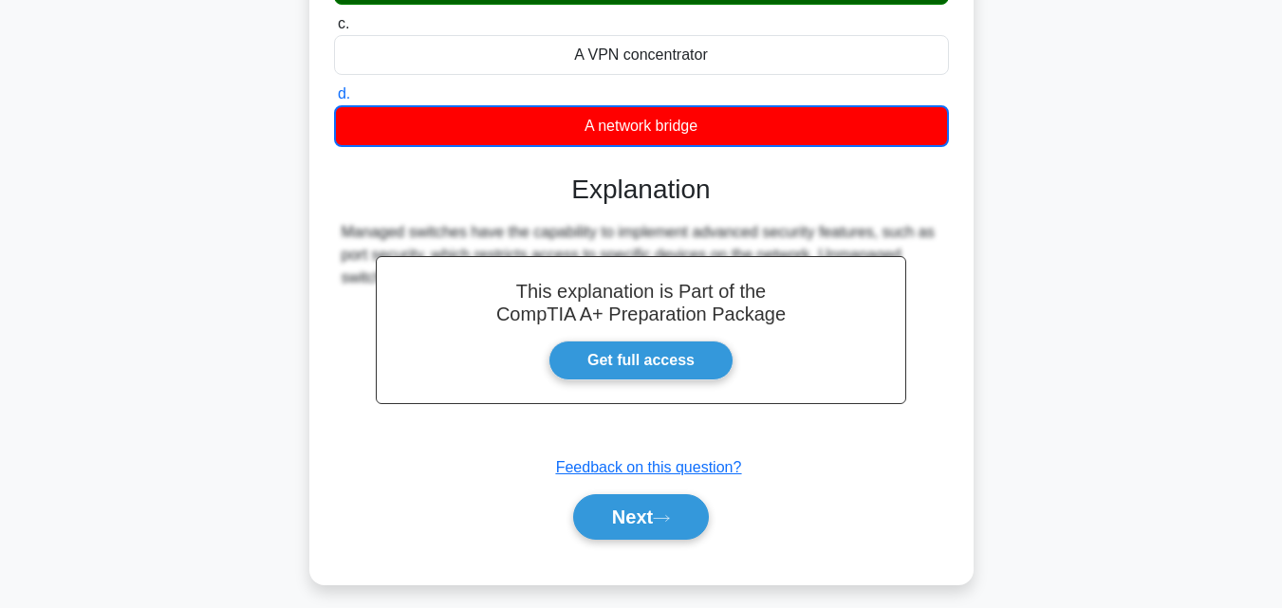
scroll to position [348, 0]
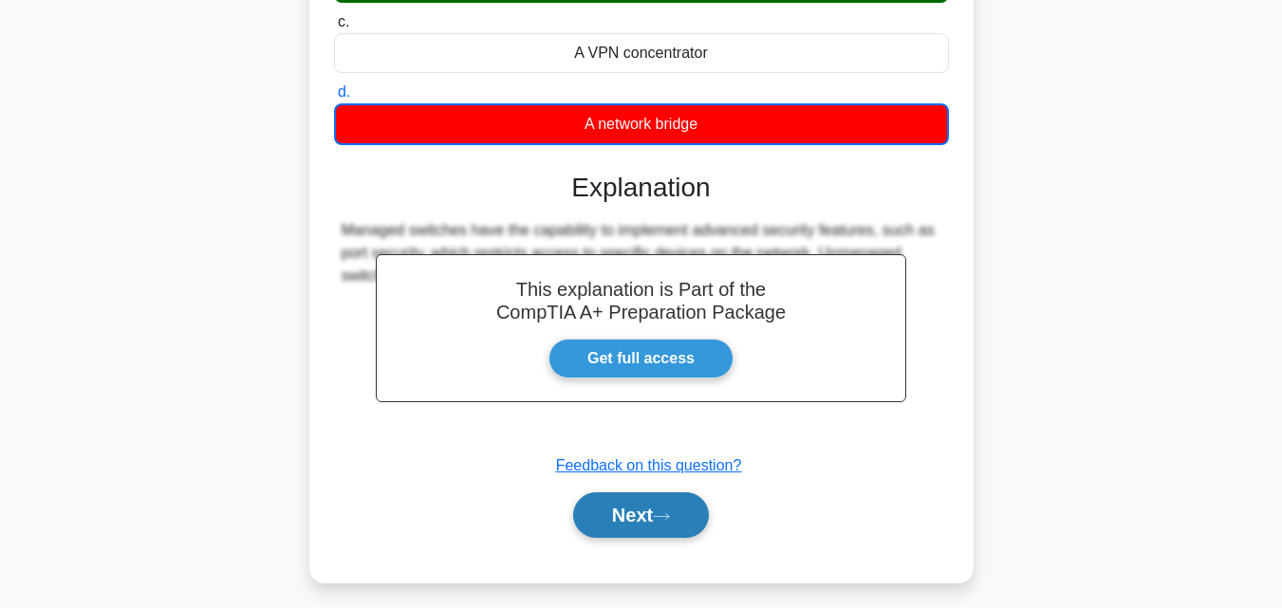
click at [612, 522] on button "Next" at bounding box center [641, 516] width 136 height 46
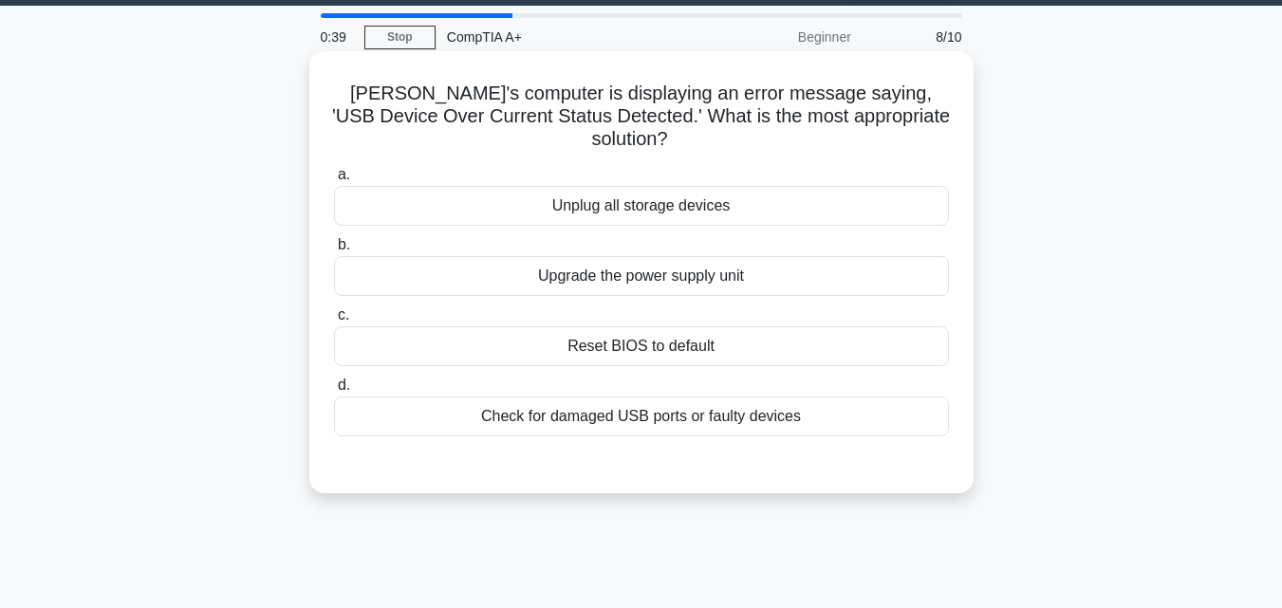
scroll to position [0, 0]
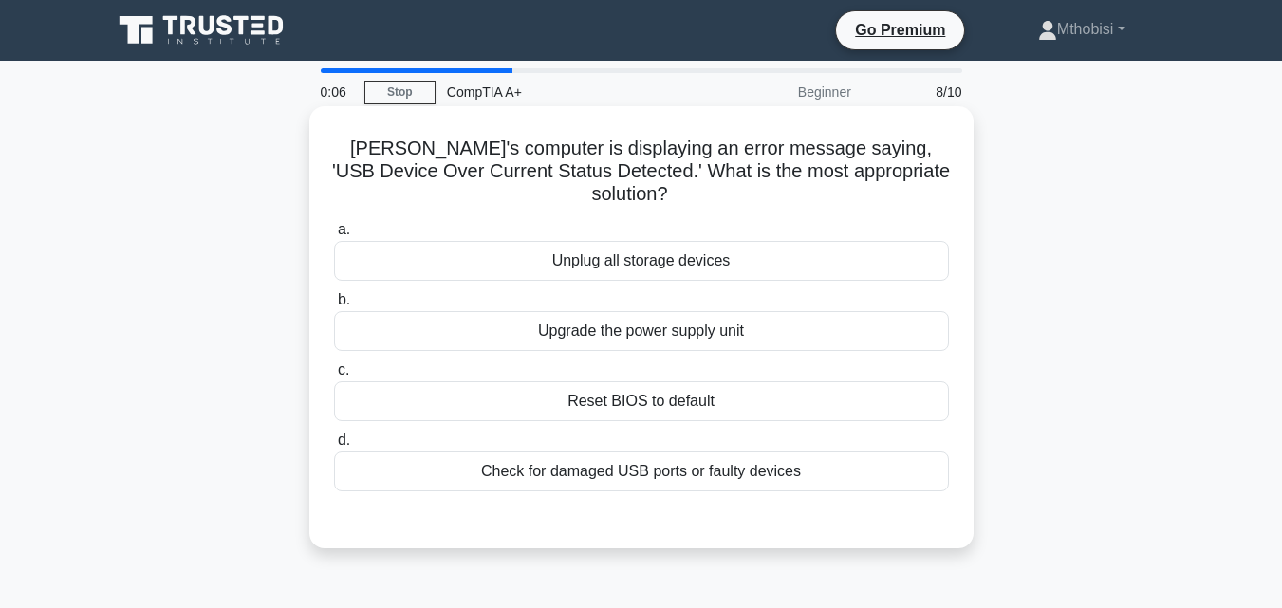
click at [658, 241] on div "Unplug all storage devices" at bounding box center [641, 261] width 615 height 40
click at [334, 233] on input "a. Unplug all storage devices" at bounding box center [334, 230] width 0 height 12
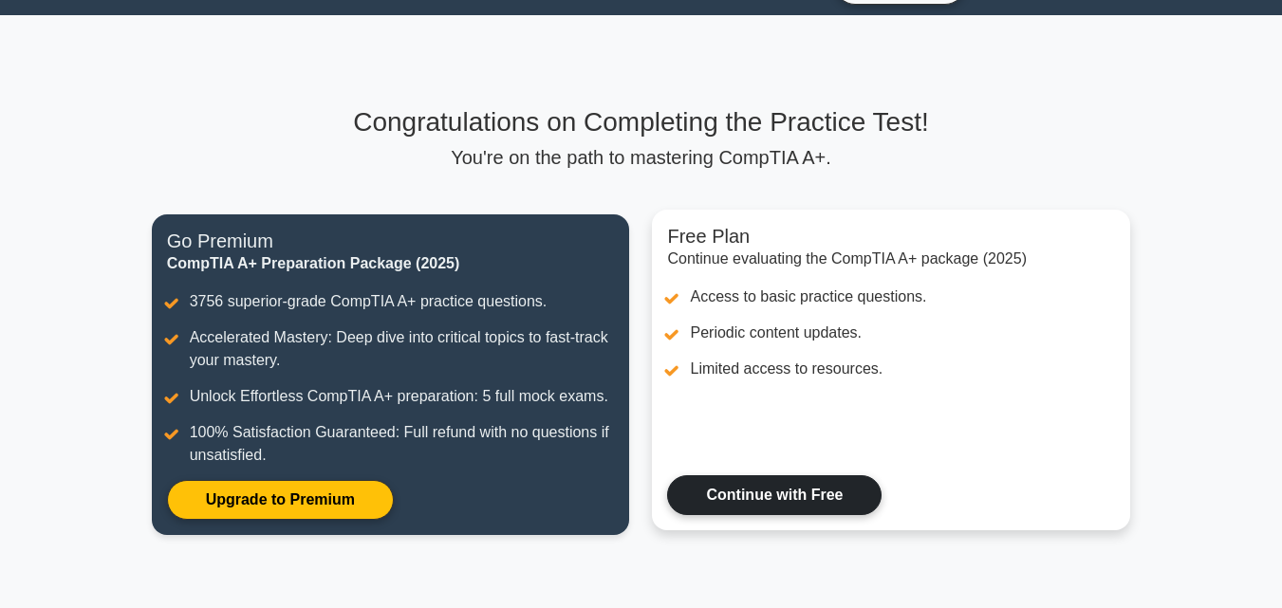
scroll to position [43, 0]
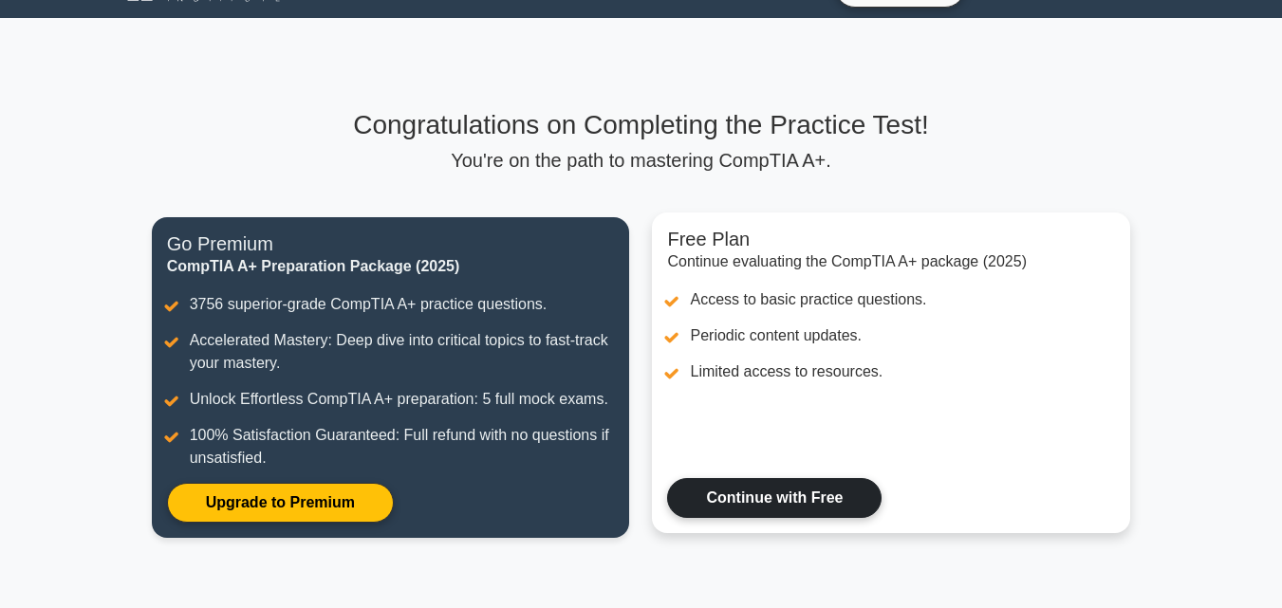
click at [761, 509] on link "Continue with Free" at bounding box center [774, 498] width 214 height 40
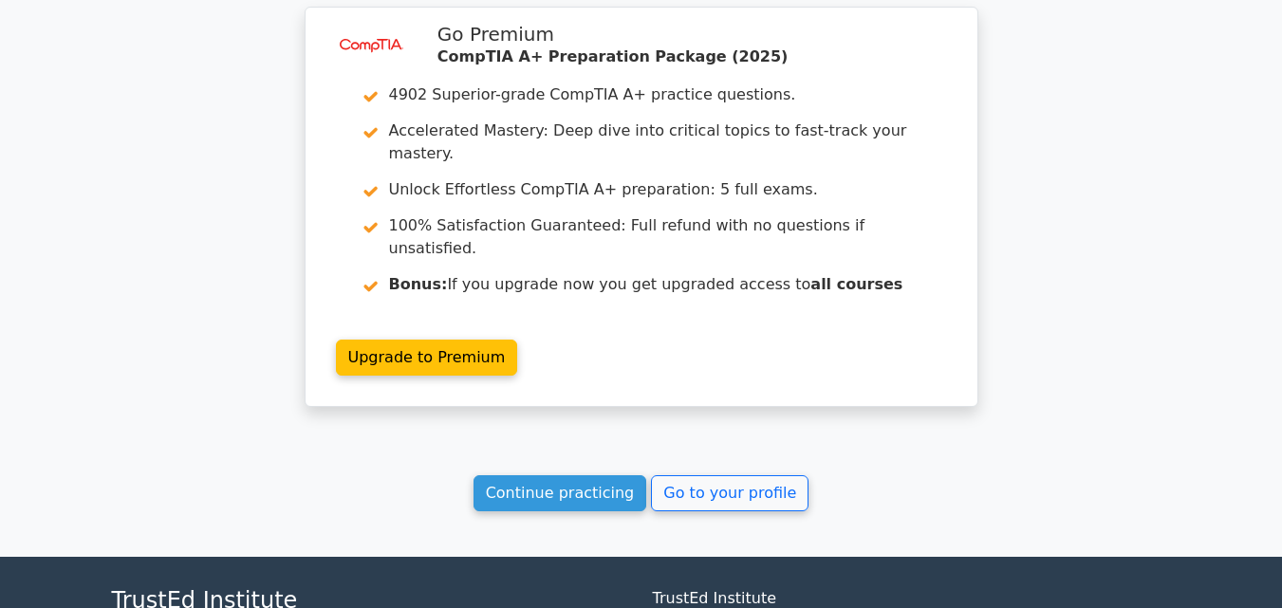
scroll to position [2847, 0]
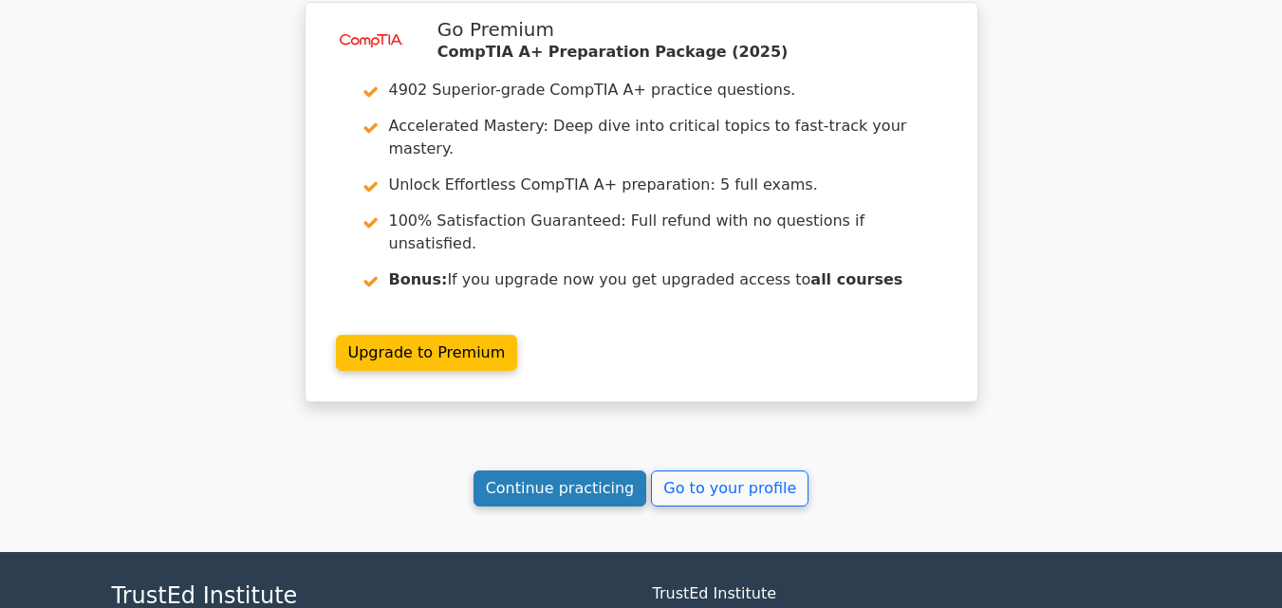
click at [555, 471] on link "Continue practicing" at bounding box center [561, 489] width 174 height 36
